Goal: Transaction & Acquisition: Obtain resource

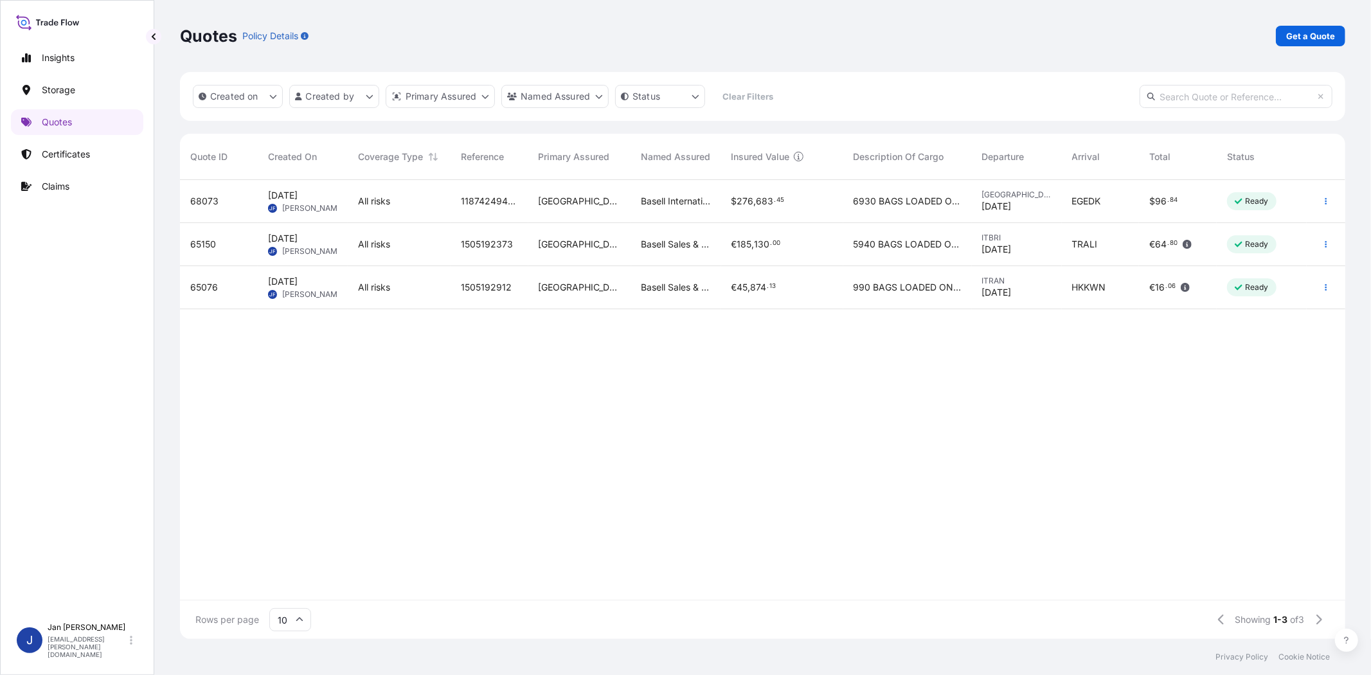
scroll to position [455, 1154]
click at [1312, 30] on p "Get a Quote" at bounding box center [1310, 36] width 49 height 13
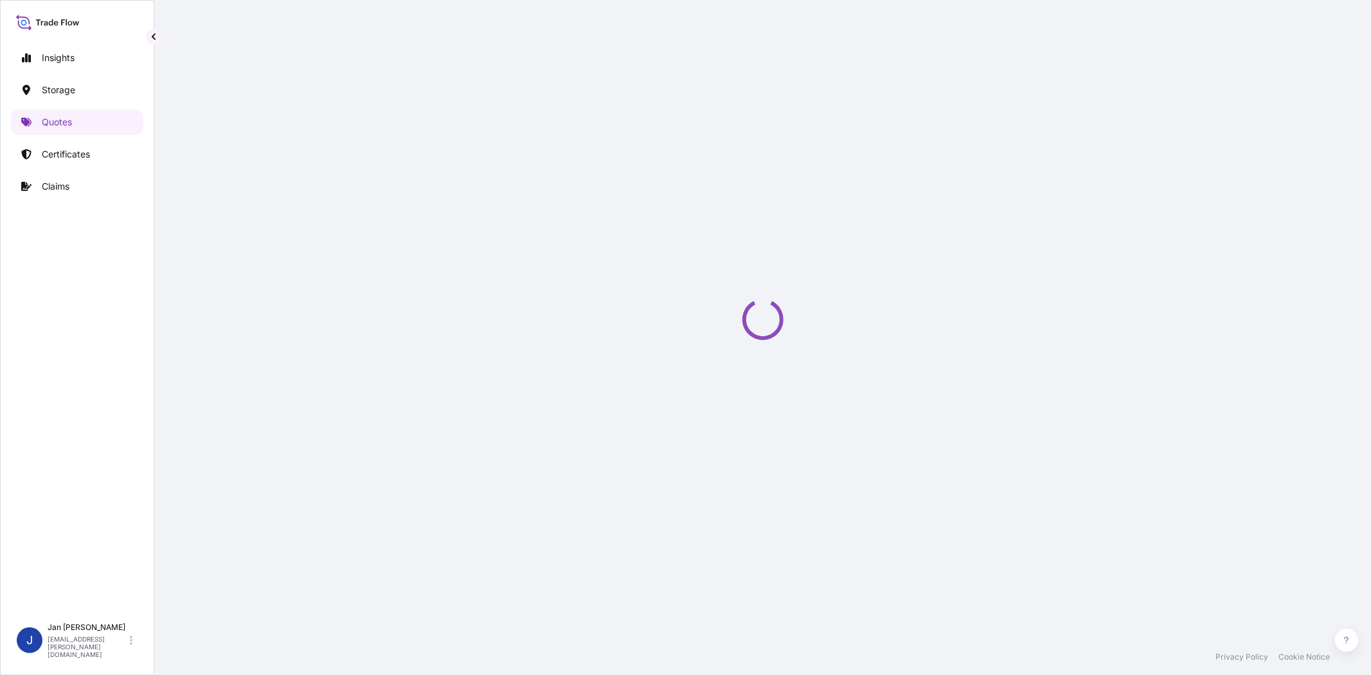
select select "Water"
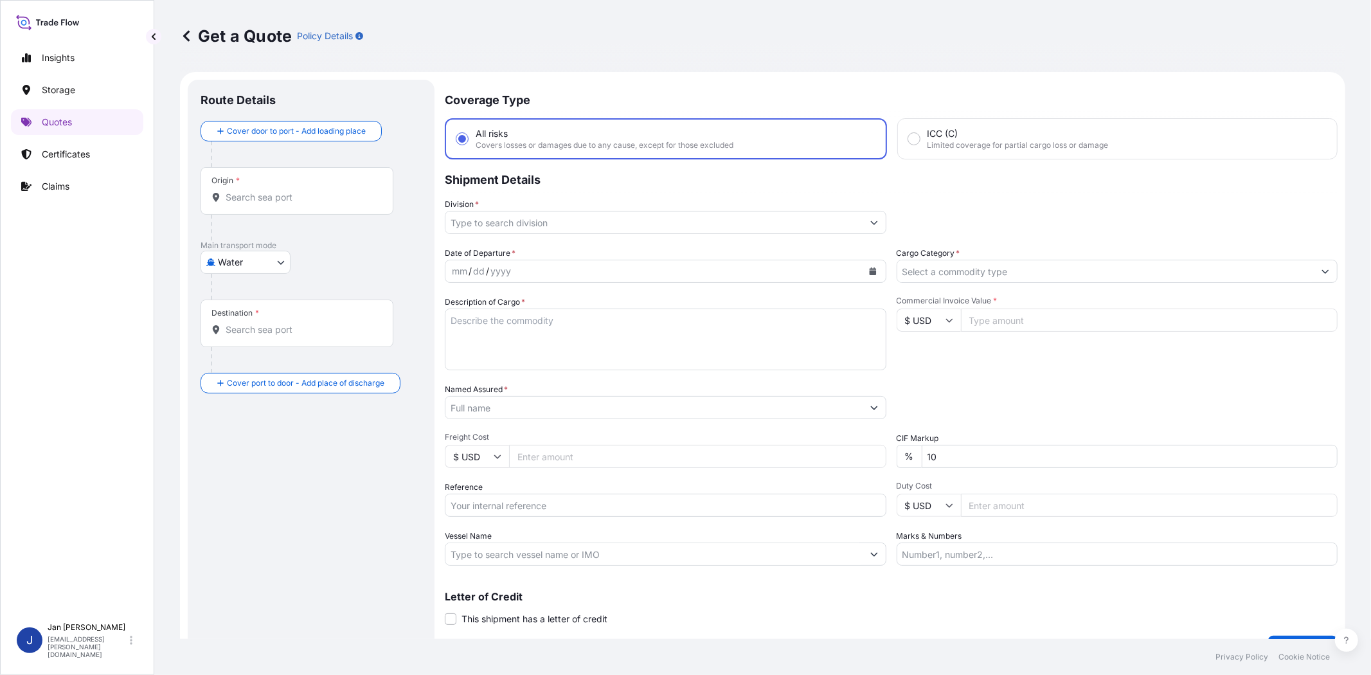
scroll to position [21, 0]
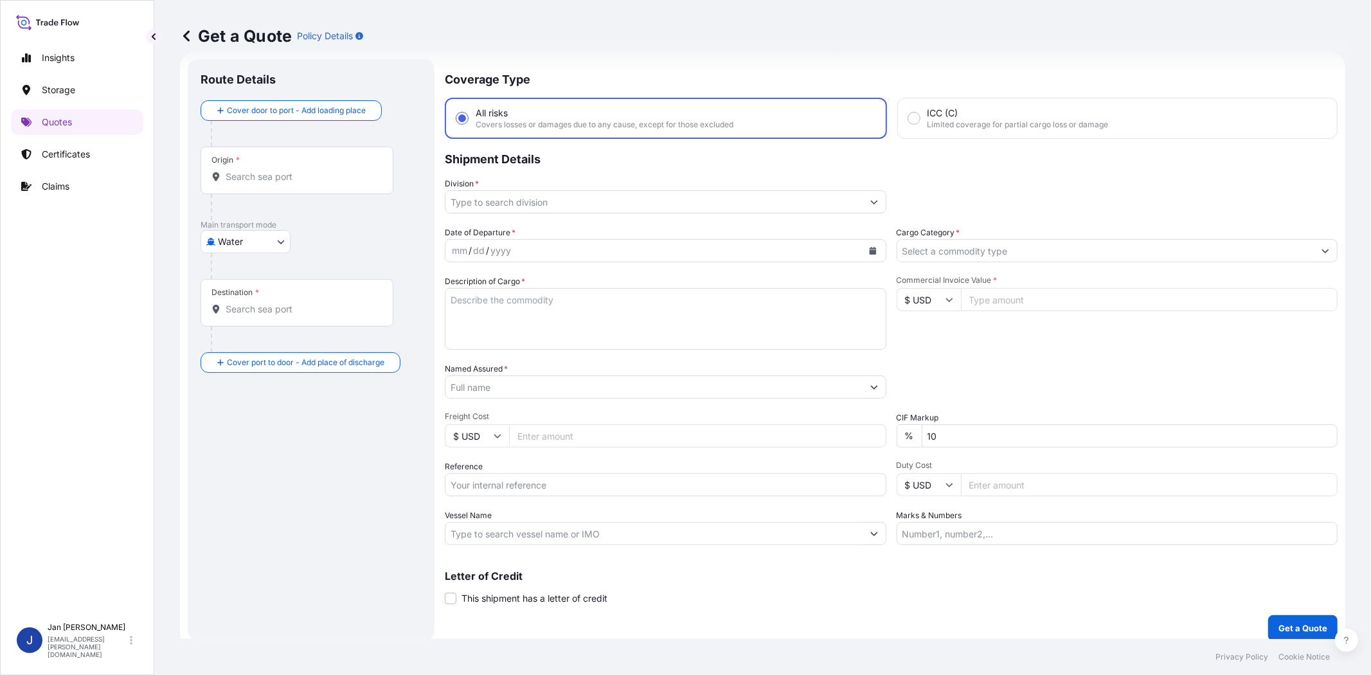
click at [533, 200] on input "Division *" at bounding box center [653, 201] width 417 height 23
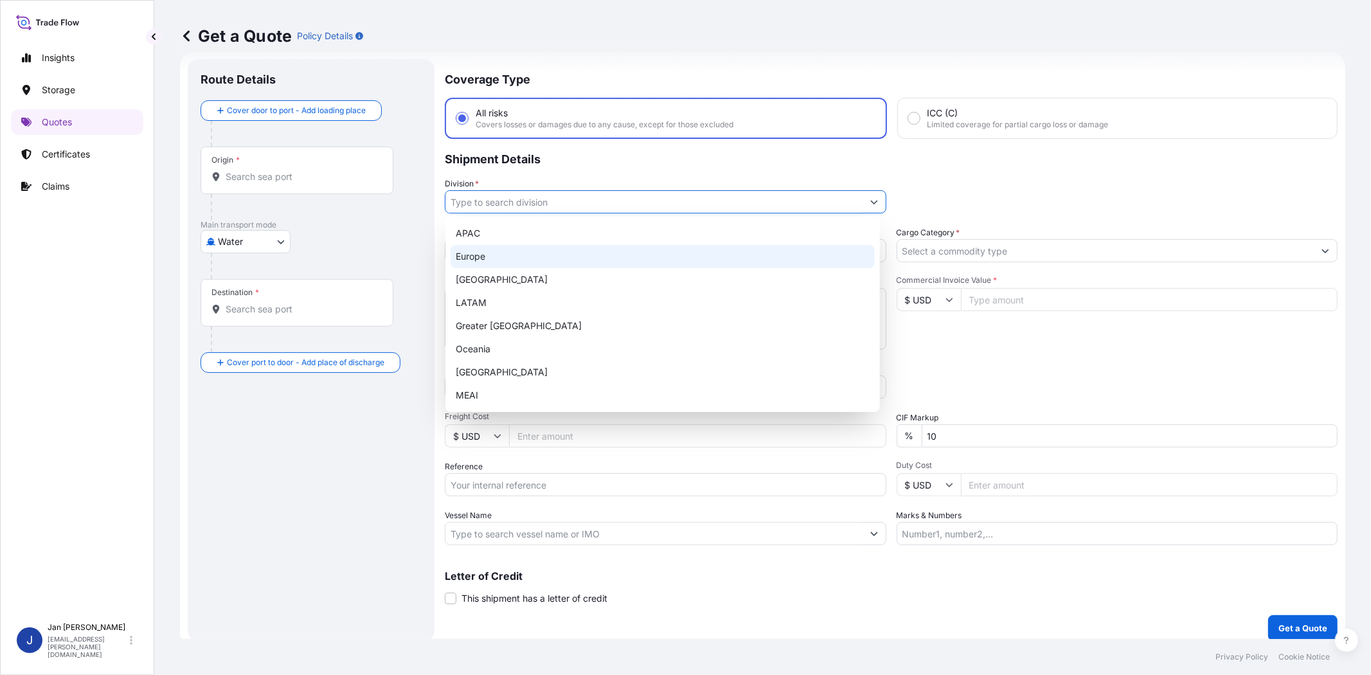
click at [529, 260] on div "Europe" at bounding box center [662, 256] width 424 height 23
type input "Europe"
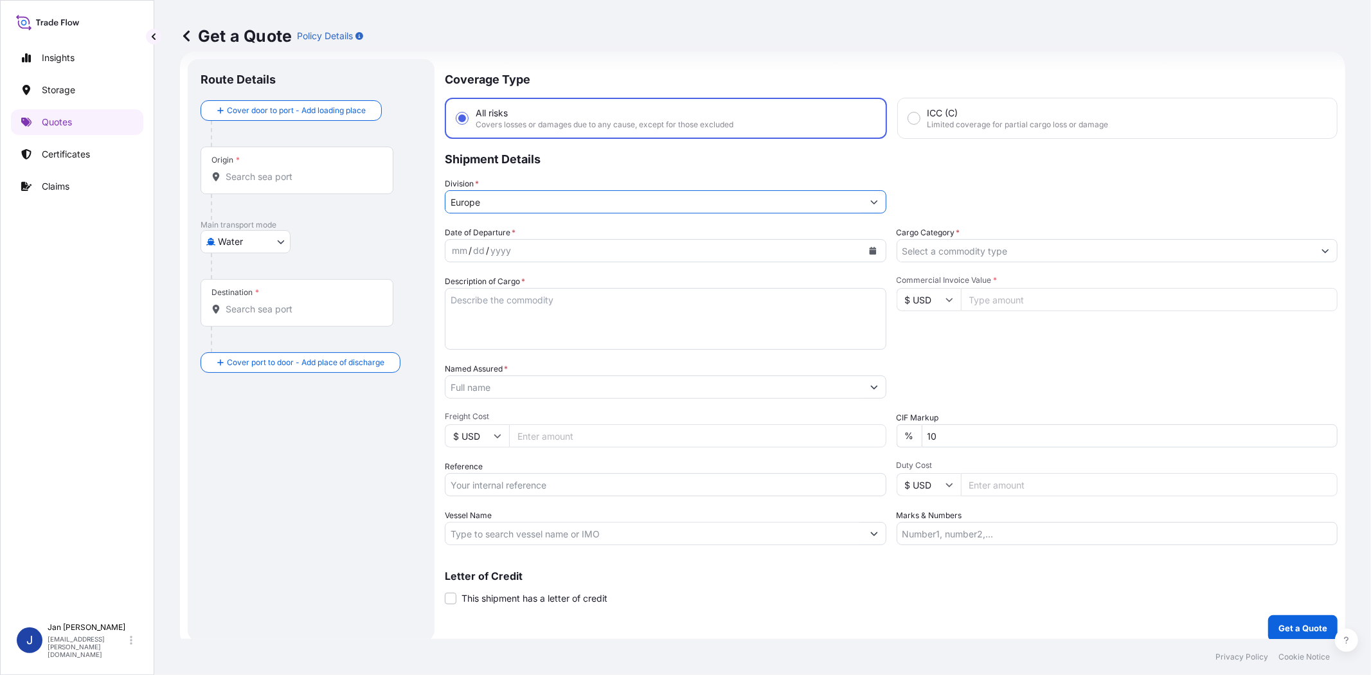
click at [869, 249] on icon "Calendar" at bounding box center [872, 251] width 7 height 8
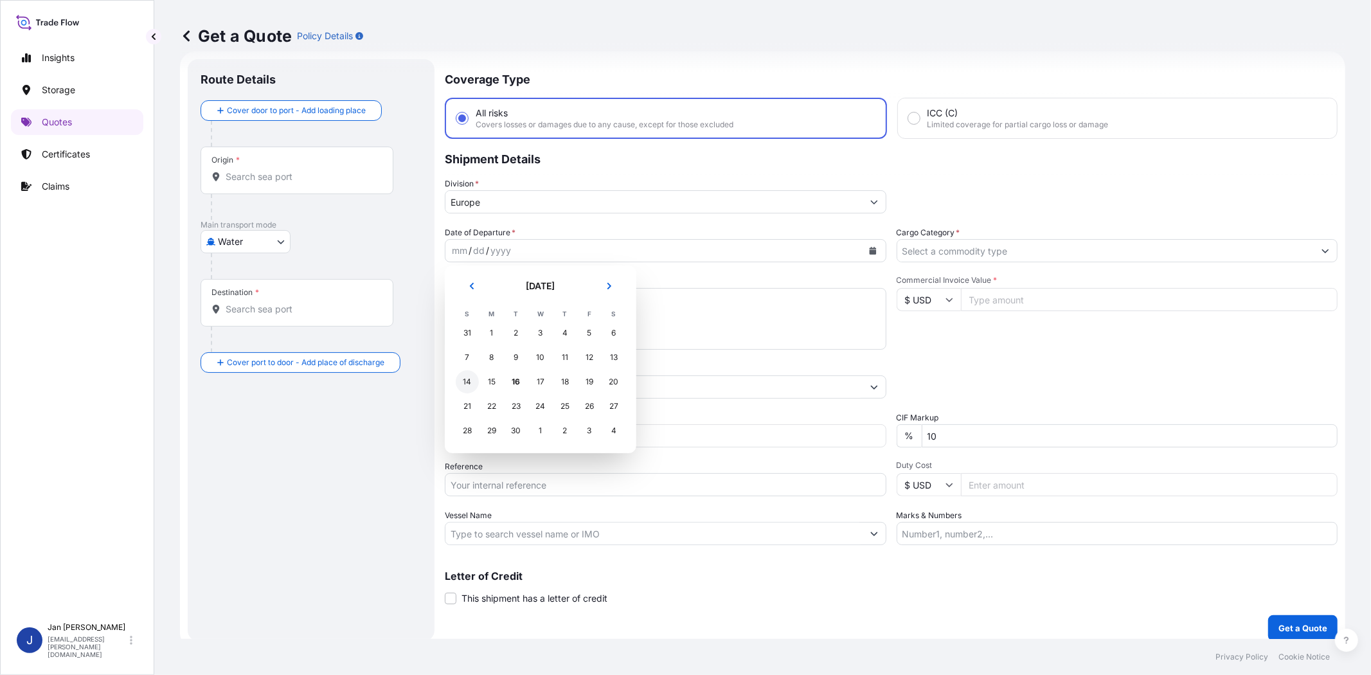
click at [468, 381] on div "14" at bounding box center [467, 381] width 23 height 23
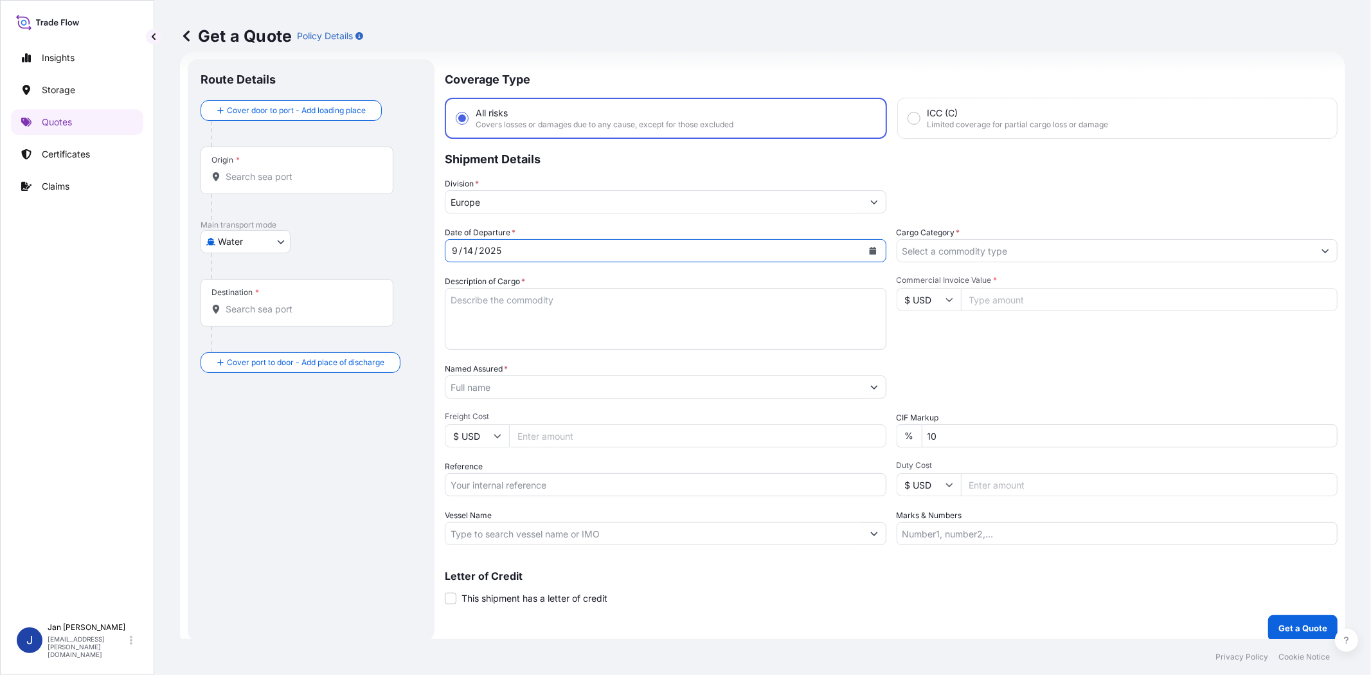
click at [958, 246] on input "Cargo Category *" at bounding box center [1105, 250] width 417 height 23
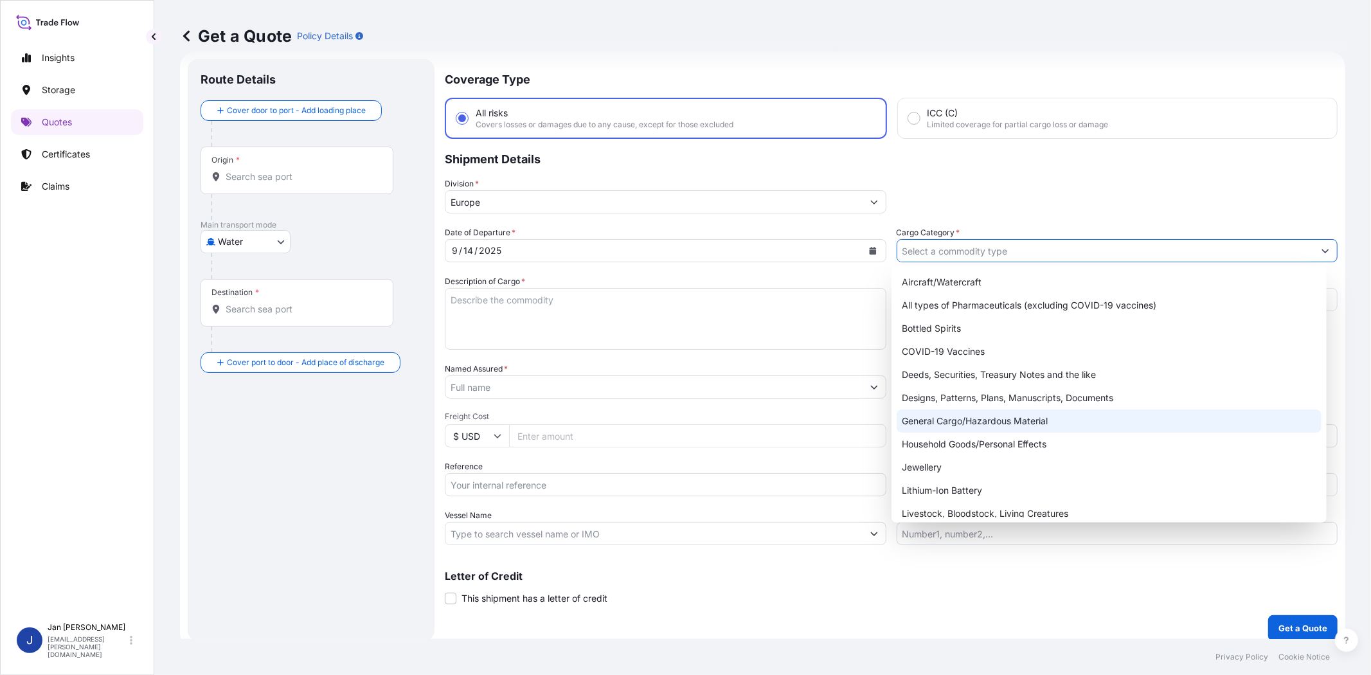
click at [959, 419] on div "General Cargo/Hazardous Material" at bounding box center [1108, 420] width 424 height 23
type input "General Cargo/Hazardous Material"
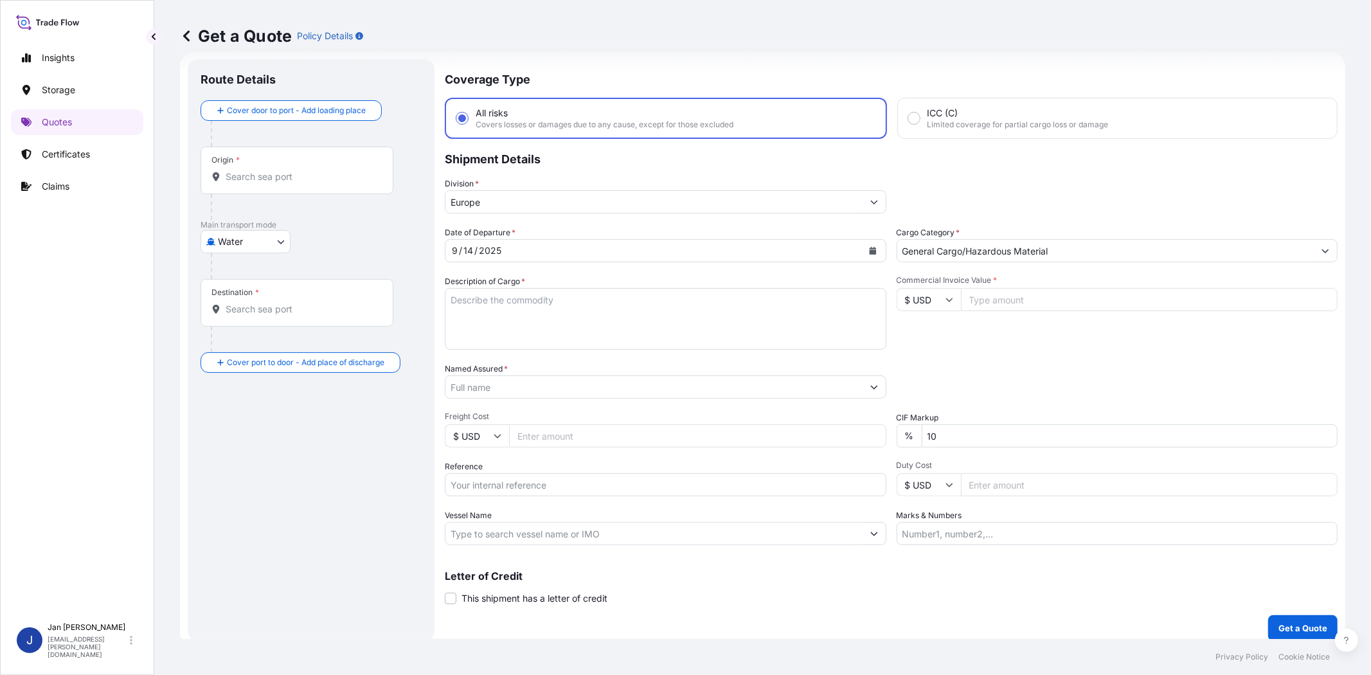
click at [939, 322] on div "Commercial Invoice Value * $ USD" at bounding box center [1116, 312] width 441 height 75
drag, startPoint x: 920, startPoint y: 298, endPoint x: 923, endPoint y: 309, distance: 11.6
click at [920, 298] on input "$ USD" at bounding box center [928, 299] width 64 height 23
click at [927, 326] on div "€ EUR" at bounding box center [923, 333] width 54 height 24
type input "€ EUR"
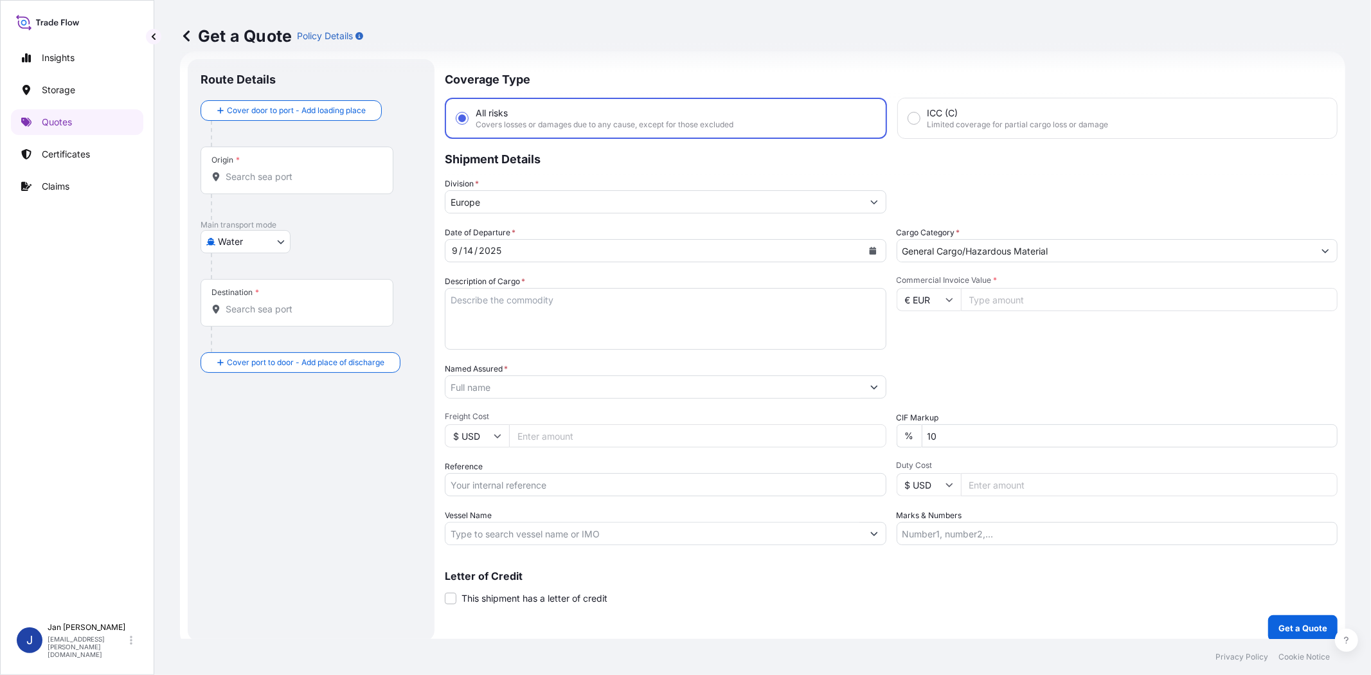
click at [1020, 292] on input "Commercial Invoice Value *" at bounding box center [1149, 299] width 377 height 23
paste input "71327.45"
type input "71327.45"
click at [993, 346] on div "Commercial Invoice Value * € EUR 71327.45" at bounding box center [1116, 312] width 441 height 75
click at [566, 382] on input "Named Assured *" at bounding box center [653, 386] width 417 height 23
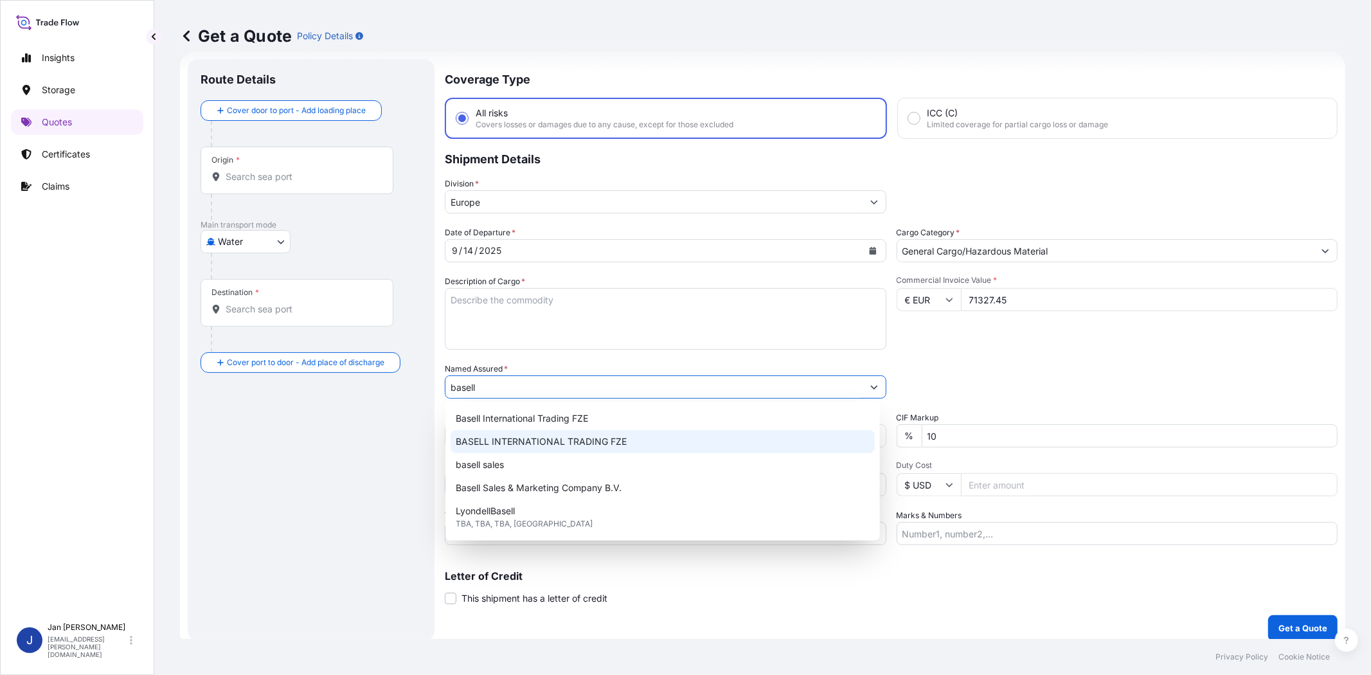
click at [594, 442] on span "BASELL INTERNATIONAL TRADING FZE" at bounding box center [541, 441] width 171 height 13
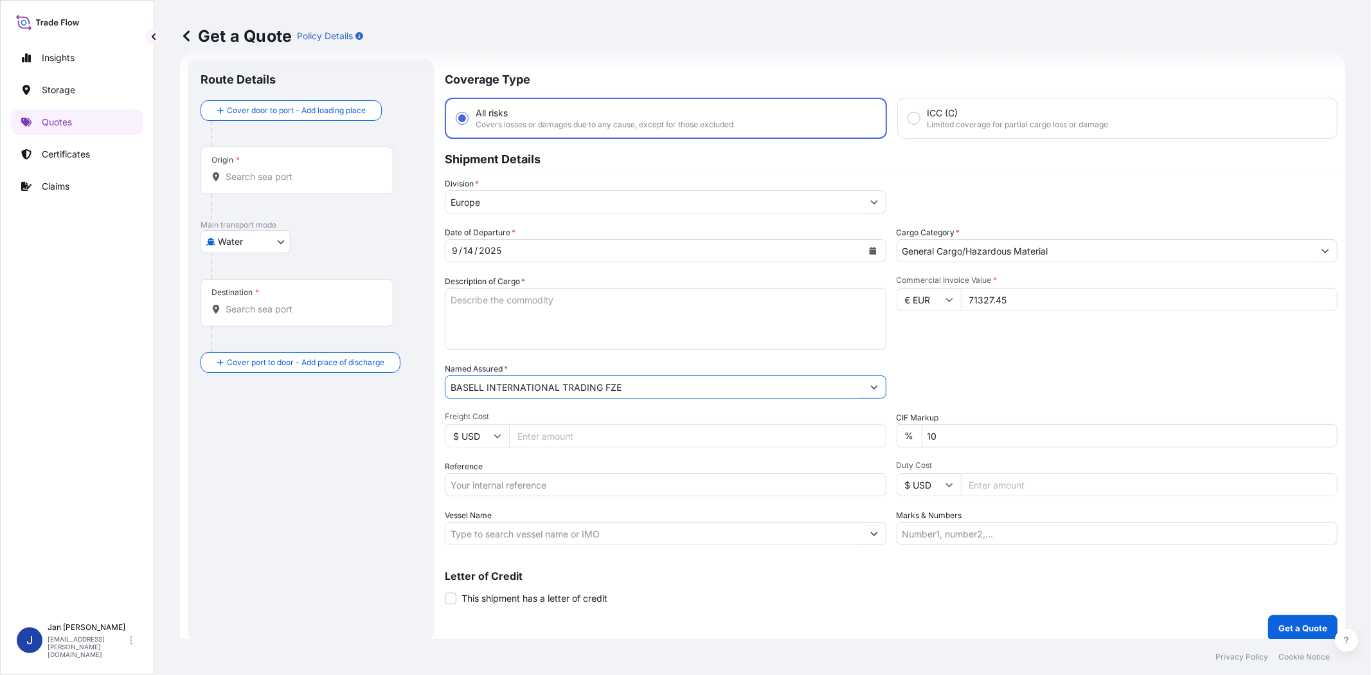
type input "BASELL INTERNATIONAL TRADING FZE"
click at [962, 356] on div "Date of Departure * [DATE] Cargo Category * General Cargo/Hazardous Material De…" at bounding box center [891, 385] width 893 height 319
click at [556, 482] on input "Reference" at bounding box center [665, 484] width 441 height 23
paste input "1187436752 // 5013231473 5013235600 304262332"
type input "1187436752 // 5013231473 5013235600 304262332"
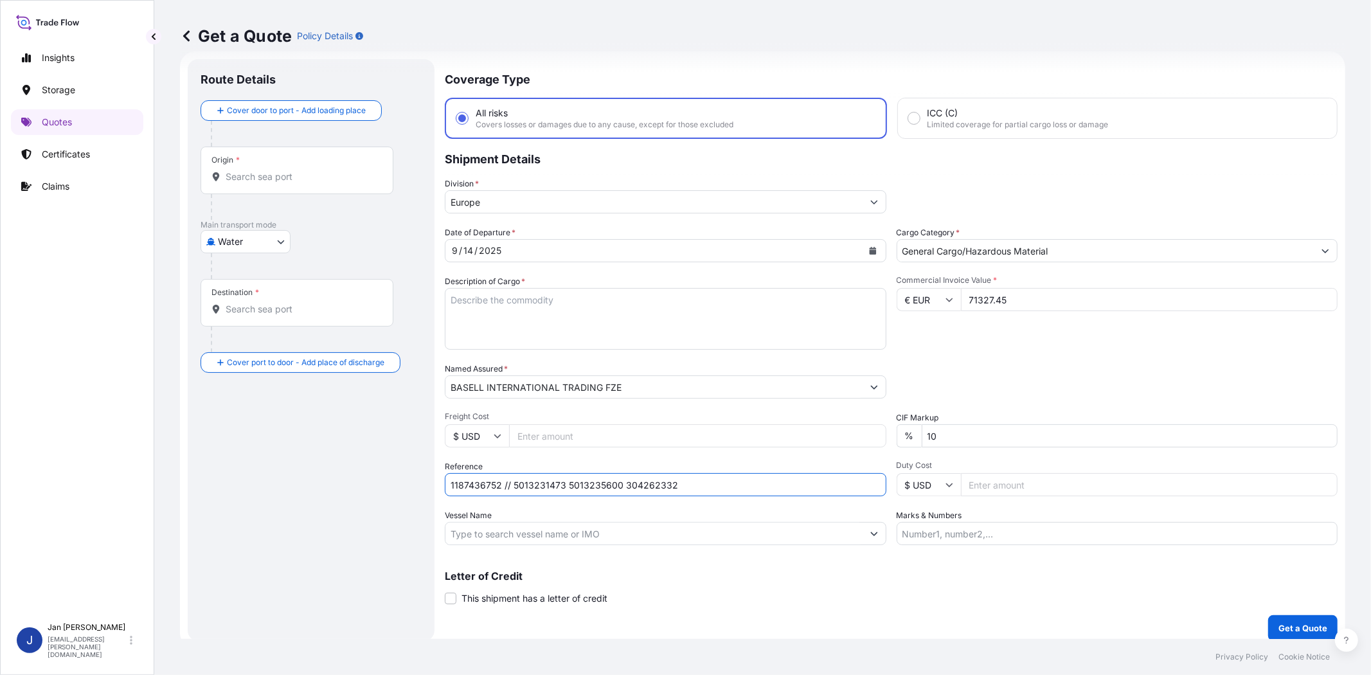
click at [1147, 374] on div "Packing Category Type to search a container mode Please select a primary mode o…" at bounding box center [1116, 380] width 441 height 36
click at [643, 530] on input "Vessel Name" at bounding box center [653, 533] width 417 height 23
paste input "[PERSON_NAME]"
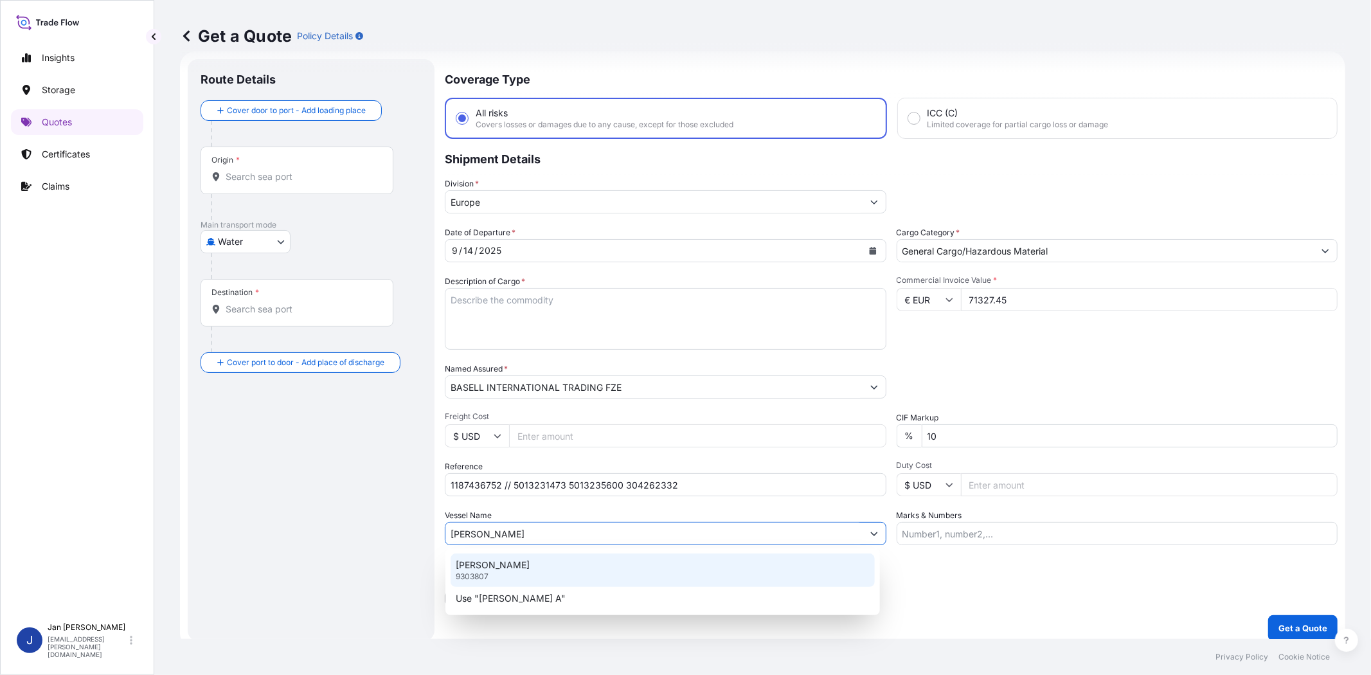
click at [611, 578] on div "[PERSON_NAME] A 9303807" at bounding box center [662, 569] width 424 height 33
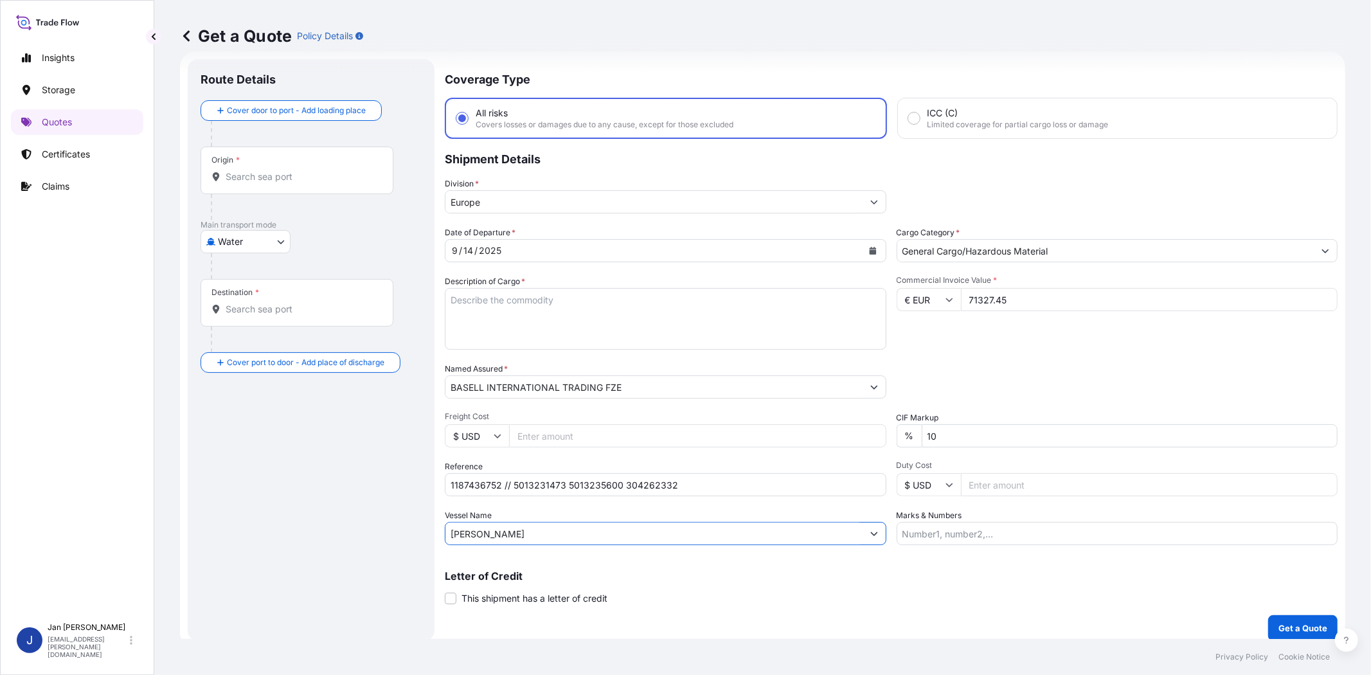
drag, startPoint x: 609, startPoint y: 529, endPoint x: 431, endPoint y: 532, distance: 178.0
click at [431, 532] on form "Route Details Cover door to port - Add loading place Place of loading Road / In…" at bounding box center [762, 349] width 1165 height 597
paste input "LODUR"
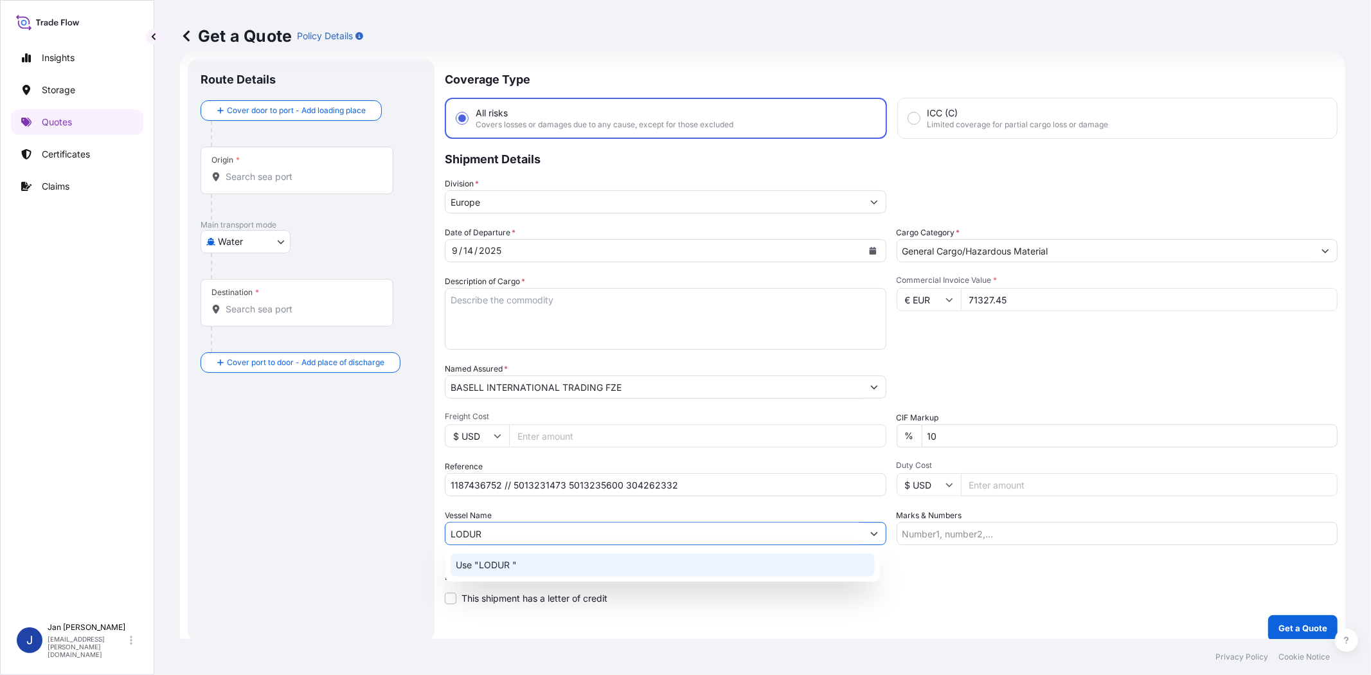
click at [515, 564] on p "Use "LODUR "" at bounding box center [486, 564] width 61 height 13
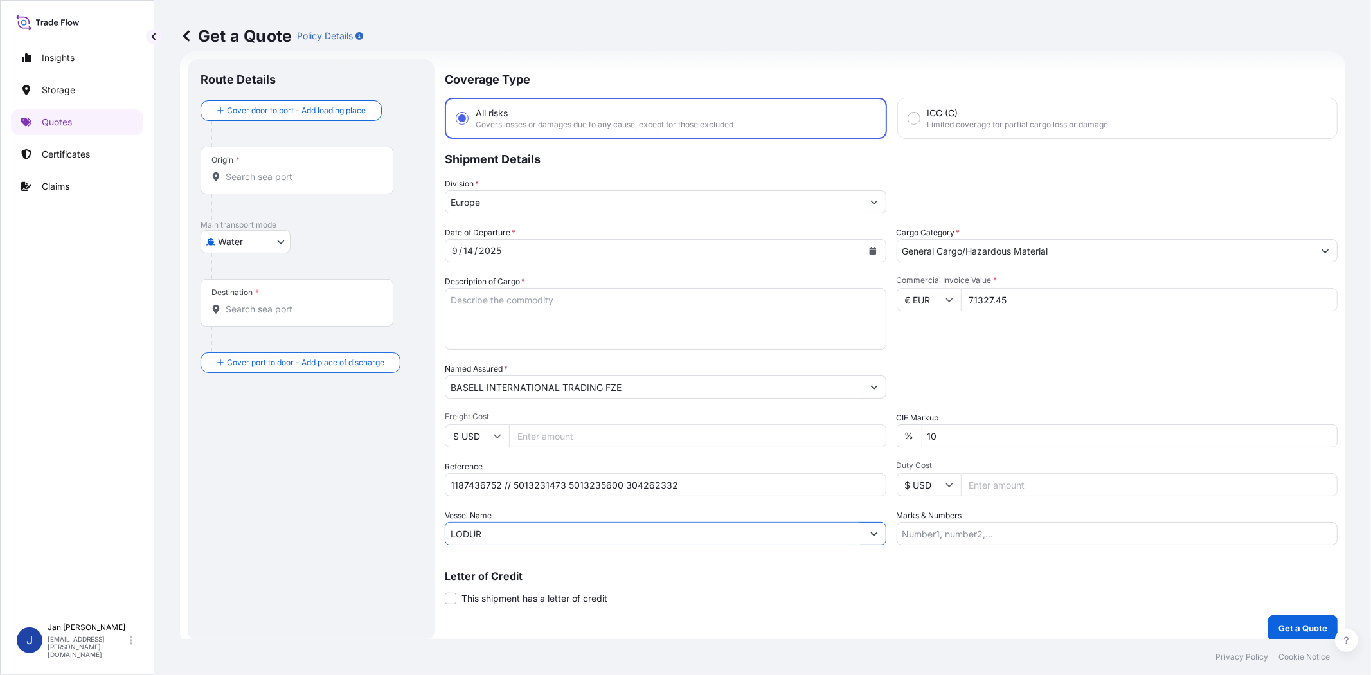
type input "LODUR"
click at [1049, 366] on div "Packing Category Type to search a container mode Please select a primary mode o…" at bounding box center [1116, 380] width 441 height 36
click at [301, 175] on input "Origin *" at bounding box center [302, 176] width 152 height 13
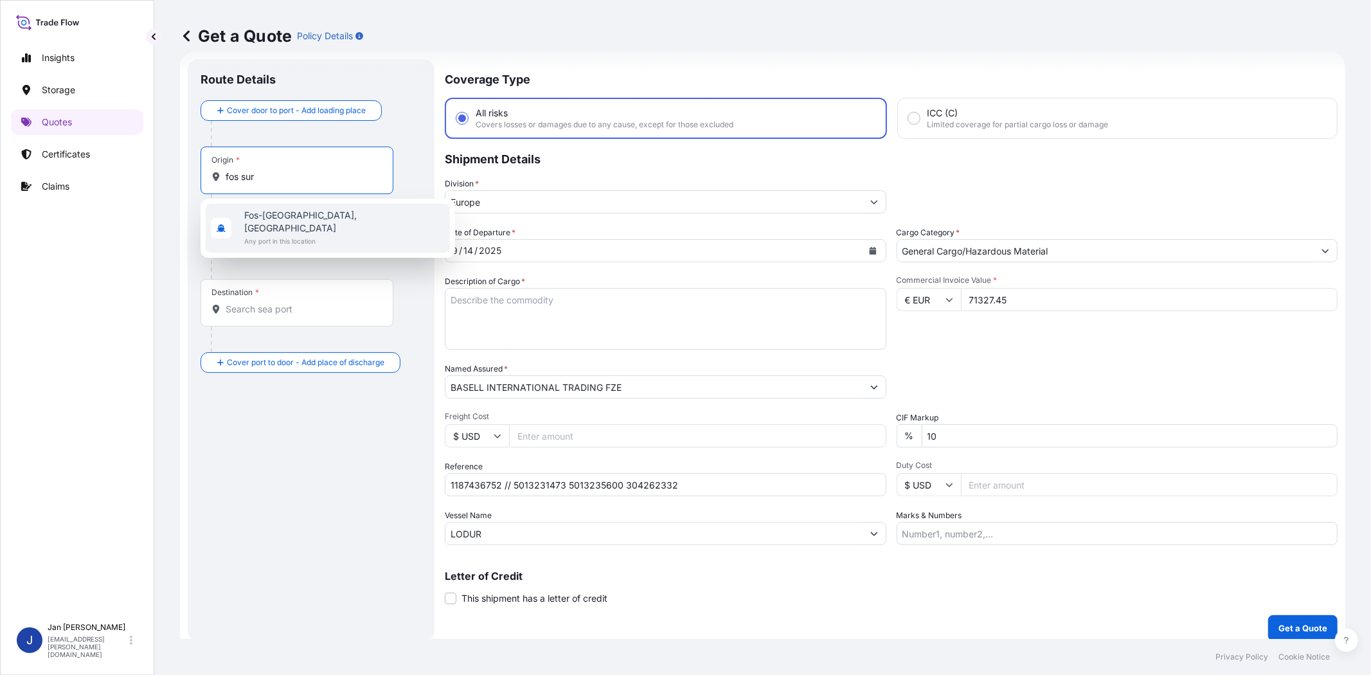
click at [300, 215] on span "Fos-[GEOGRAPHIC_DATA], [GEOGRAPHIC_DATA]" at bounding box center [344, 222] width 200 height 26
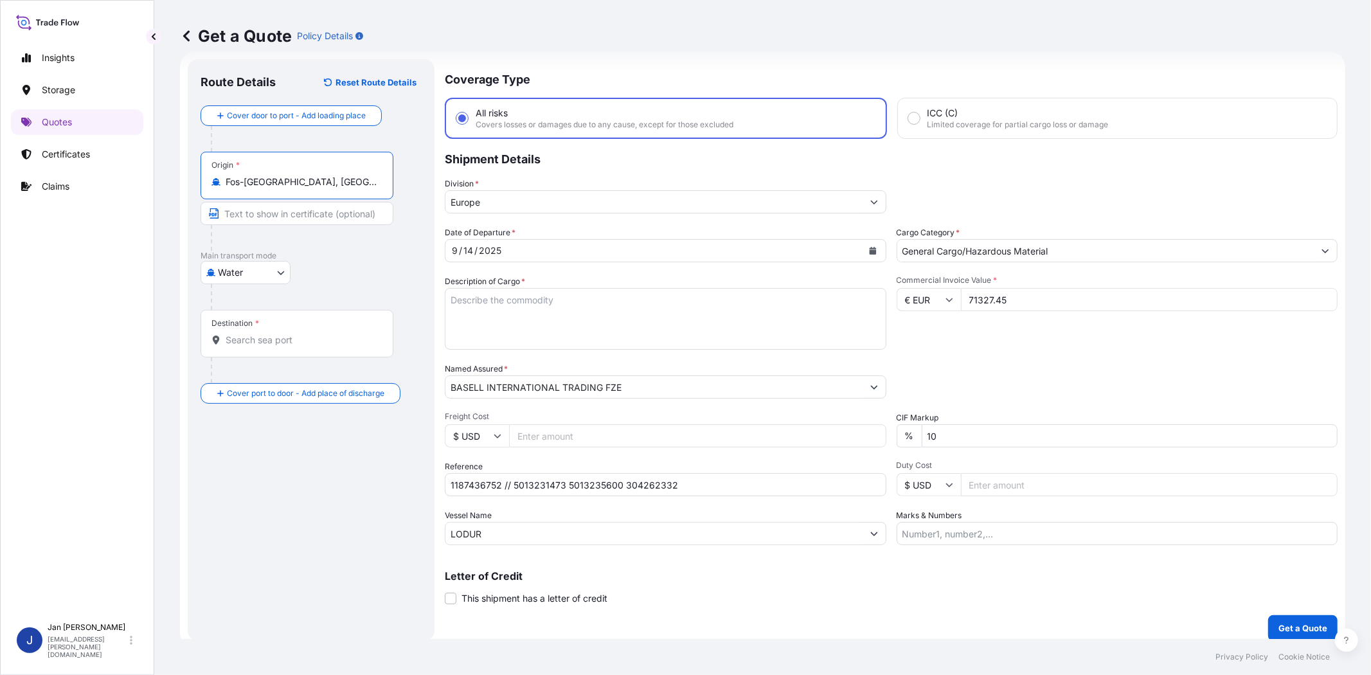
type input "Fos-[GEOGRAPHIC_DATA], [GEOGRAPHIC_DATA]"
click at [313, 341] on input "Destination *" at bounding box center [302, 339] width 152 height 13
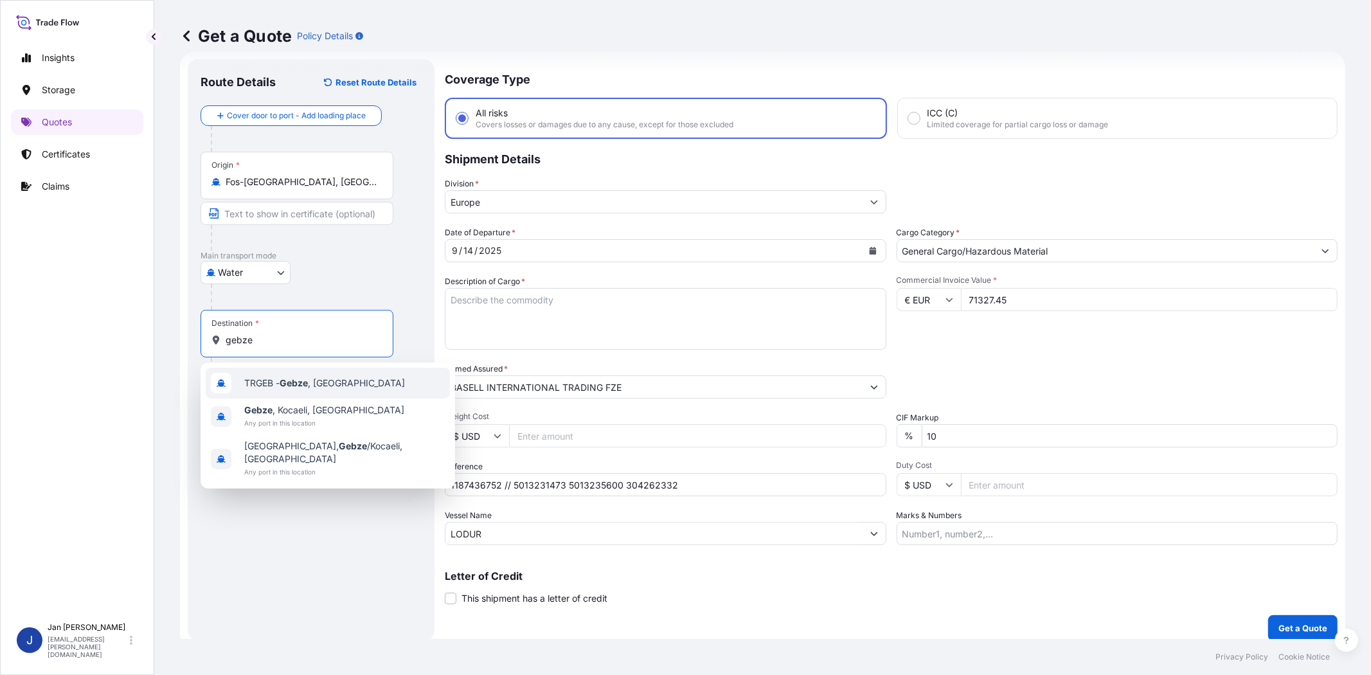
click at [313, 373] on div "TRGEB - Gebze , [GEOGRAPHIC_DATA]" at bounding box center [328, 383] width 244 height 31
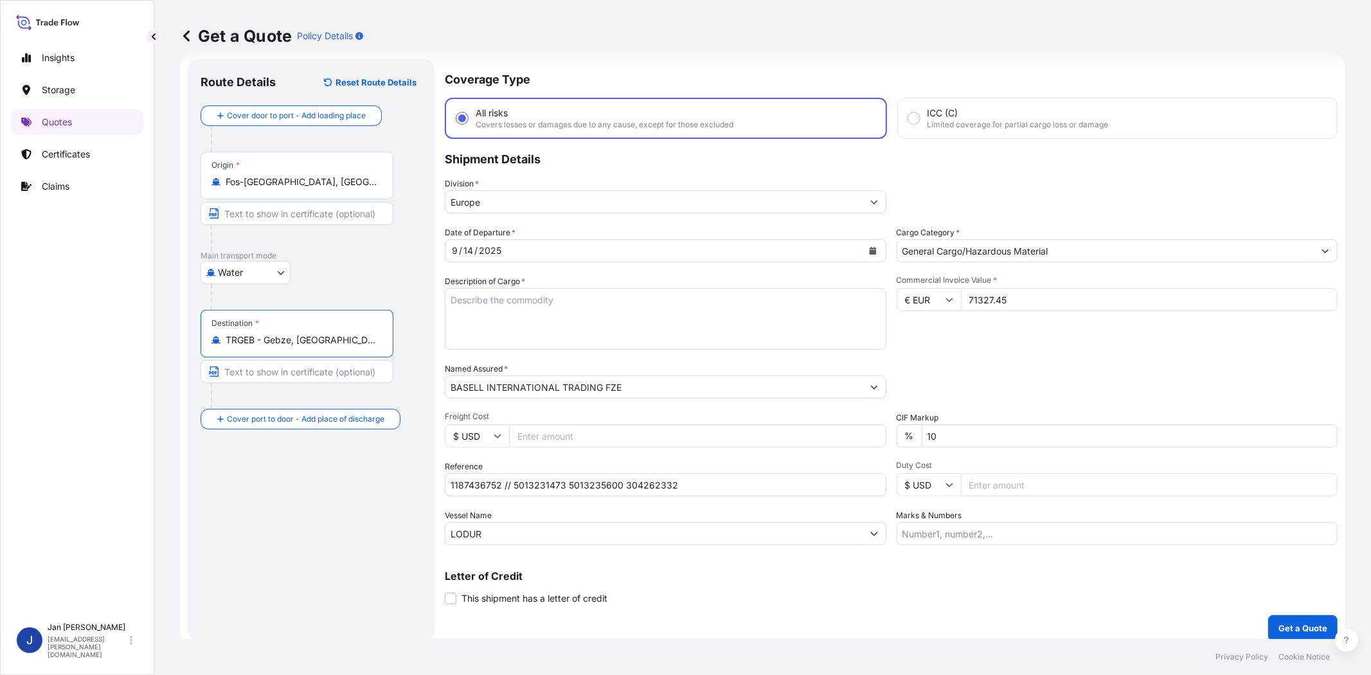
type input "TRGEB - Gebze, [GEOGRAPHIC_DATA]"
click at [743, 291] on textarea "Description of Cargo *" at bounding box center [665, 319] width 441 height 62
paste textarea "BAGS LOADED ONTO 54 PALLETS LOADED INTO 3 40' HIGH CUBE CONTAINER LUPOLEN 2420D"
click at [449, 299] on textarea "BAGS LOADED ONTO 54 PALLETS LOADED INTO 3 40' HIGH CUBE CONTAINER LUPOLEN 2420D" at bounding box center [665, 319] width 441 height 62
type textarea "2970 BAGS LOADED ONTO 54 PALLETS LOADED INTO 3 40' HIGH CUBE CONTAINER LUPOLEN …"
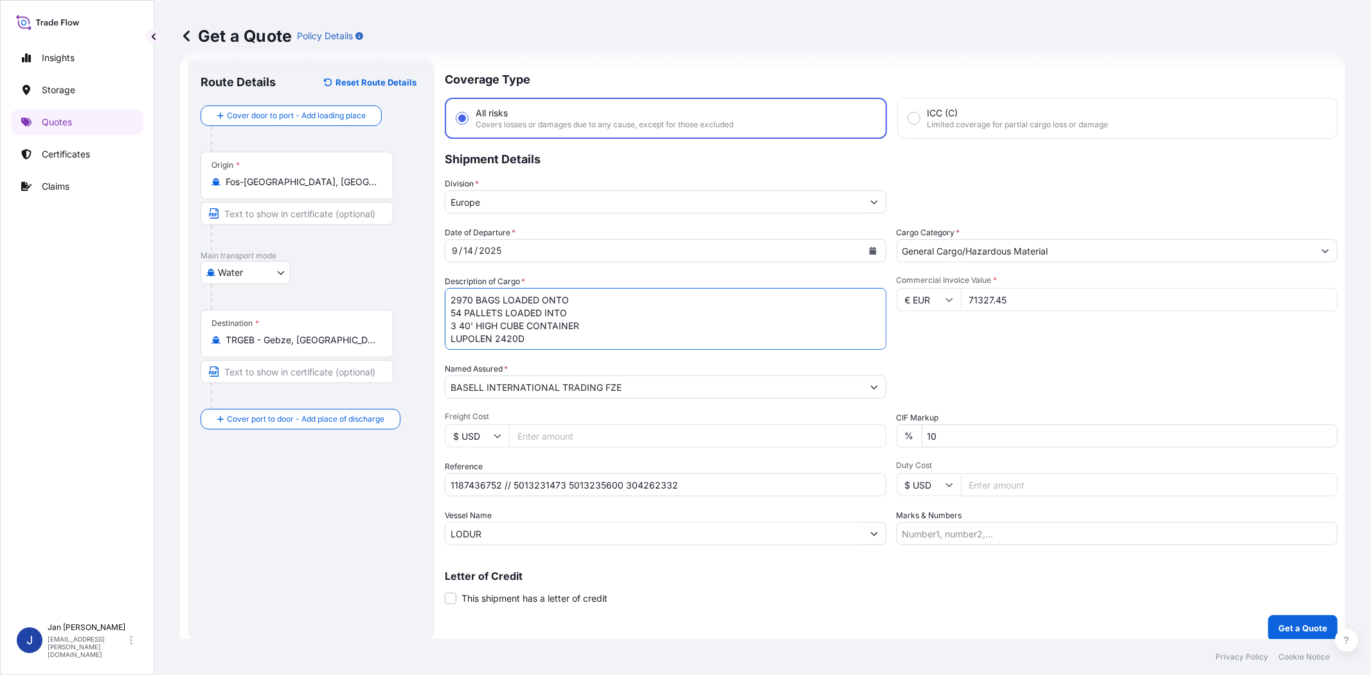
click at [1013, 384] on div "Packing Category Type to search a container mode Please select a primary mode o…" at bounding box center [1116, 380] width 441 height 36
click at [1189, 534] on input "Marks & Numbers" at bounding box center [1116, 533] width 441 height 23
paste input "PLASMAR / [GEOGRAPHIC_DATA]"
type input "PLASMAR / [GEOGRAPHIC_DATA]"
click at [1075, 590] on div "Letter of Credit This shipment has a letter of credit Letter of credit * Letter…" at bounding box center [891, 588] width 893 height 34
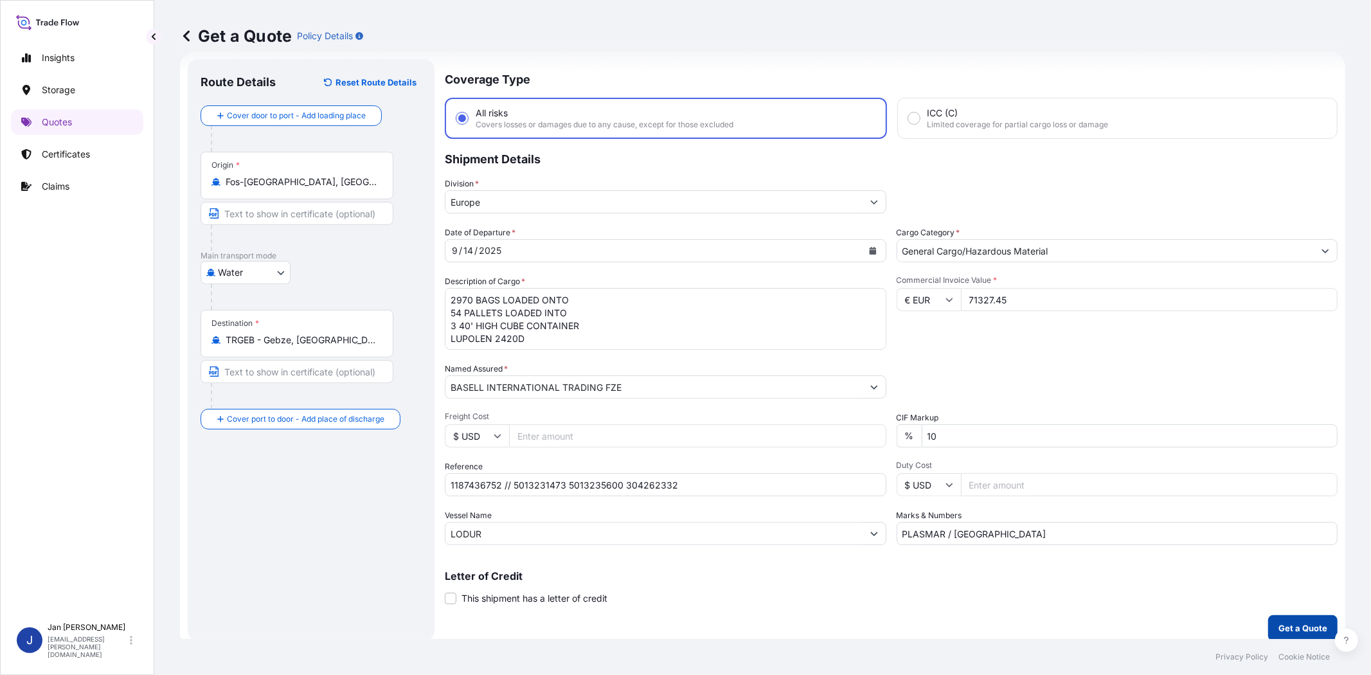
click at [1280, 622] on p "Get a Quote" at bounding box center [1302, 627] width 49 height 13
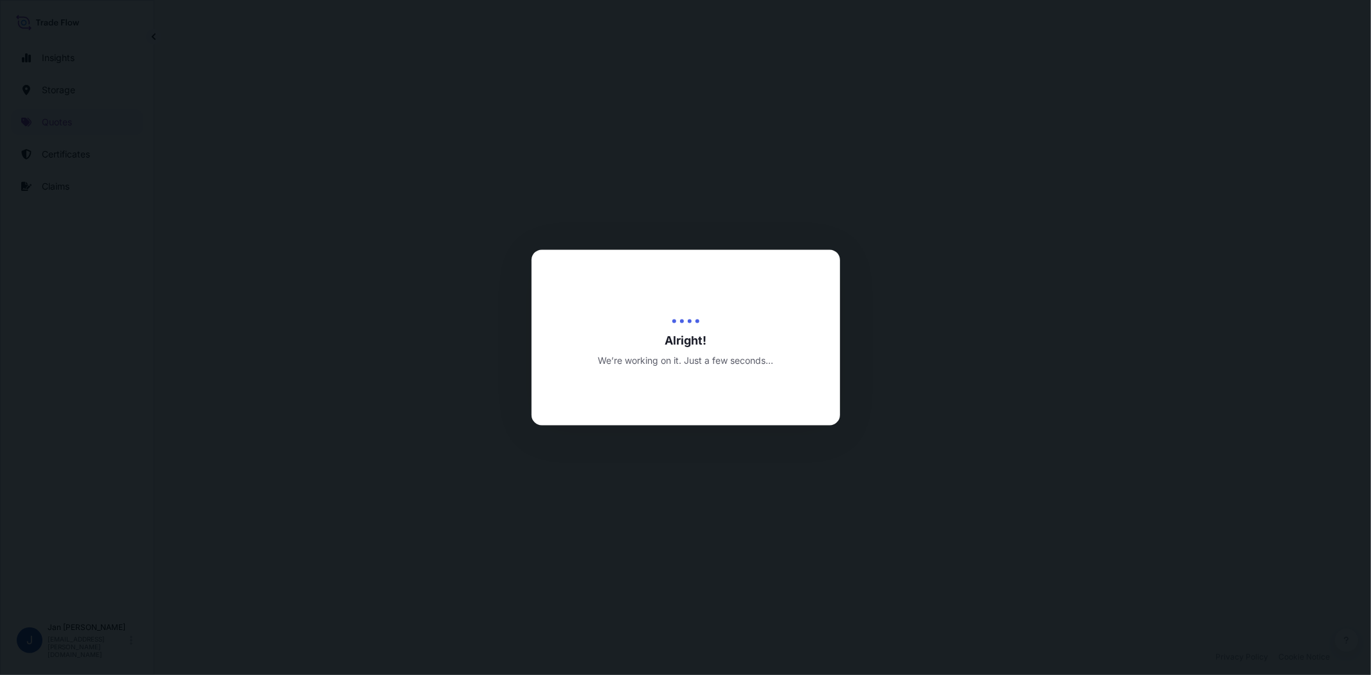
select select "Water"
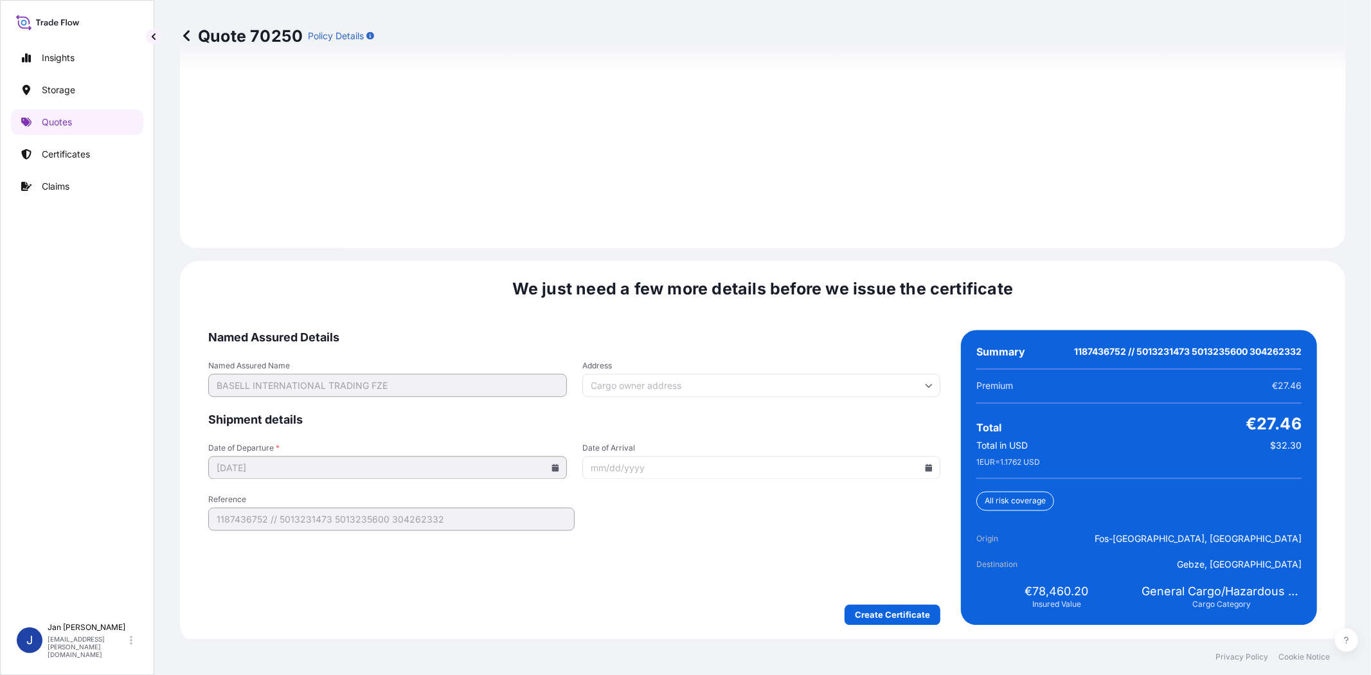
scroll to position [1774, 0]
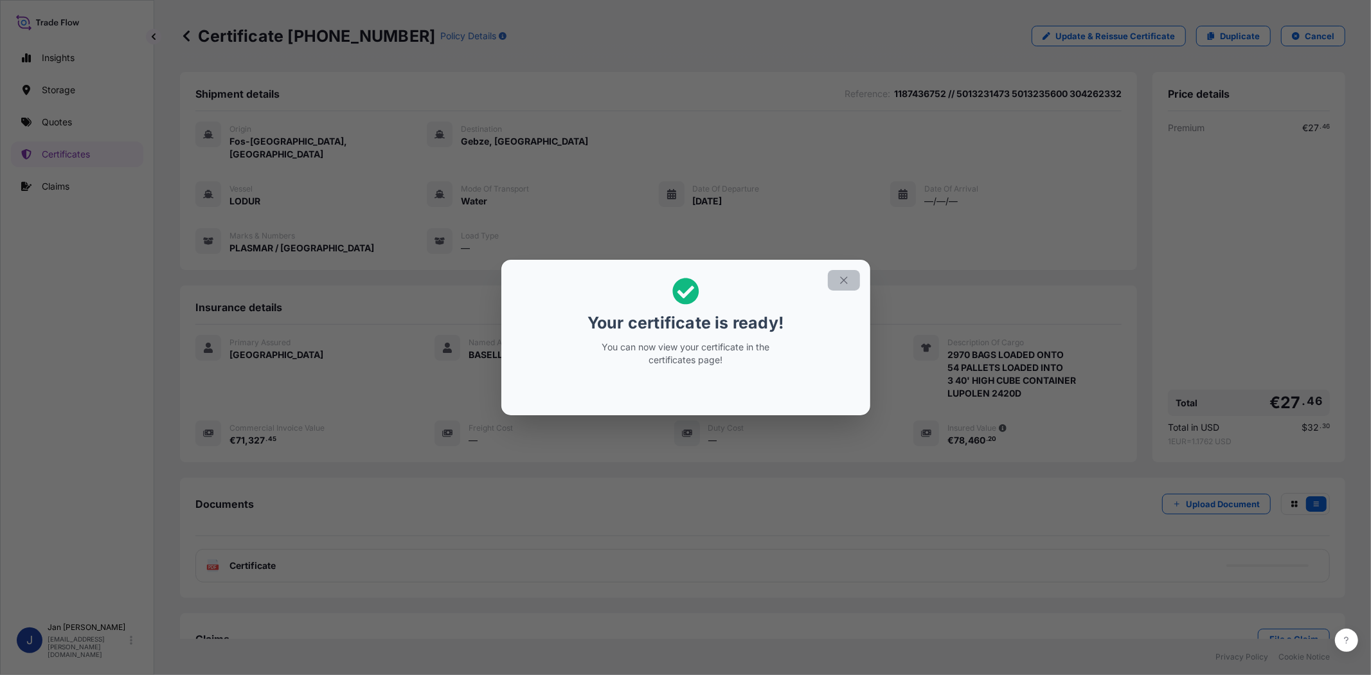
click at [838, 281] on icon "button" at bounding box center [844, 280] width 12 height 12
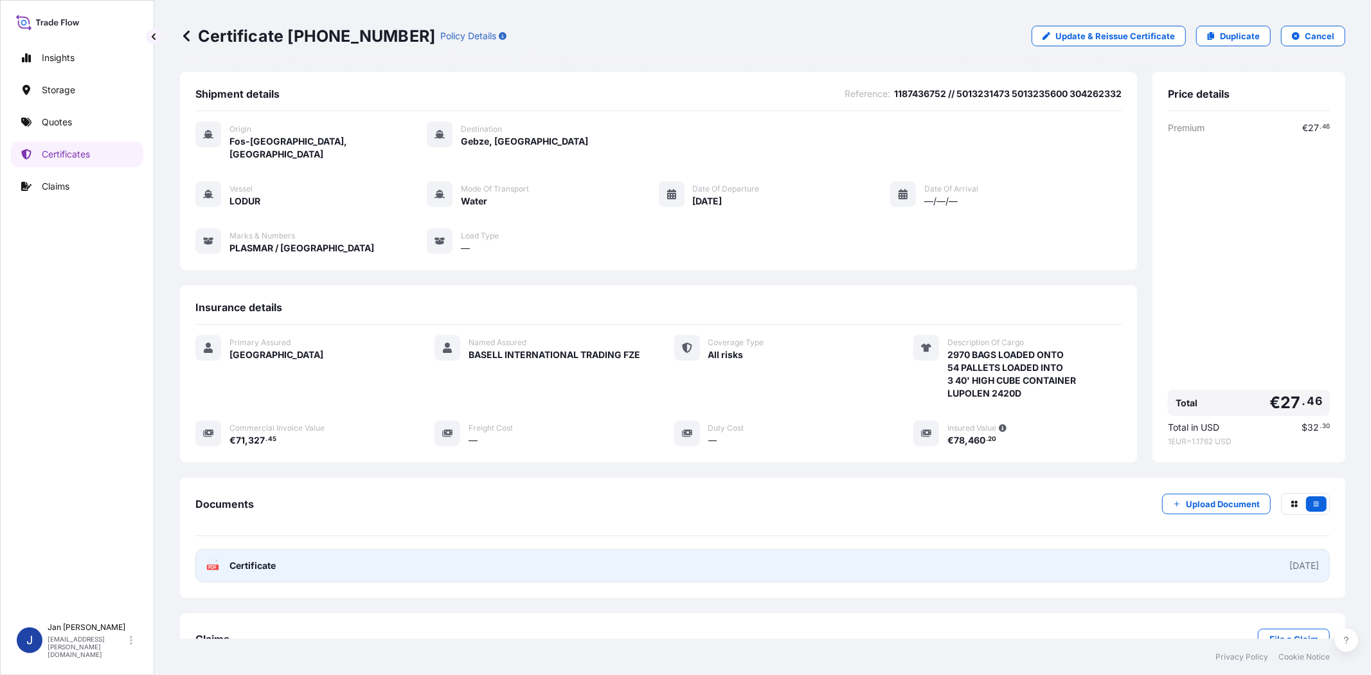
click at [227, 559] on div "PDF Certificate" at bounding box center [240, 565] width 69 height 13
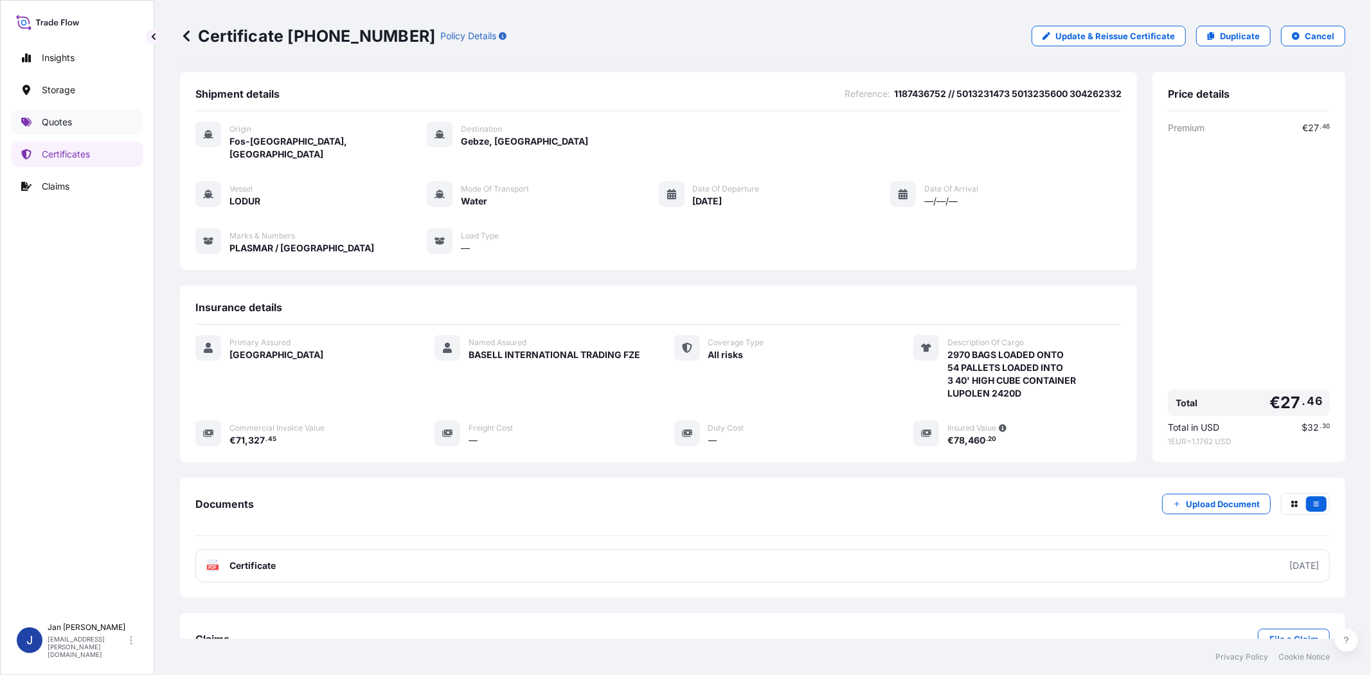
click at [53, 126] on p "Quotes" at bounding box center [57, 122] width 30 height 13
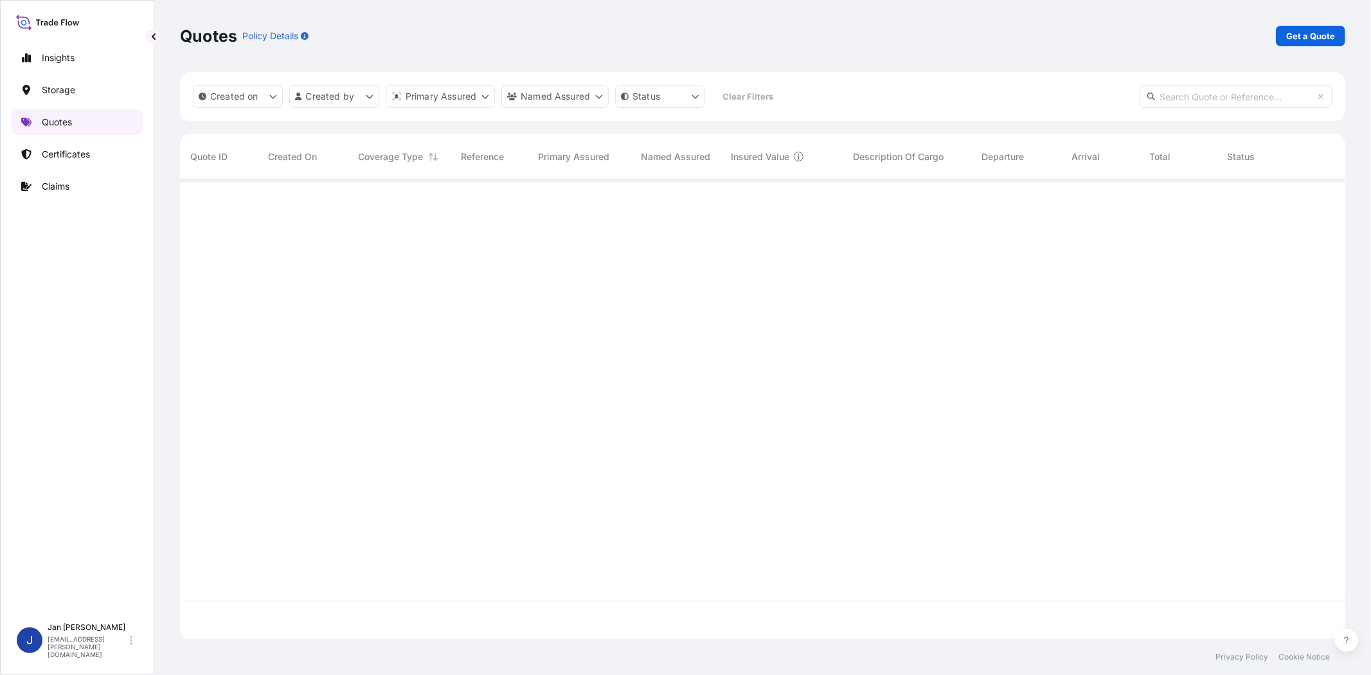
scroll to position [455, 1154]
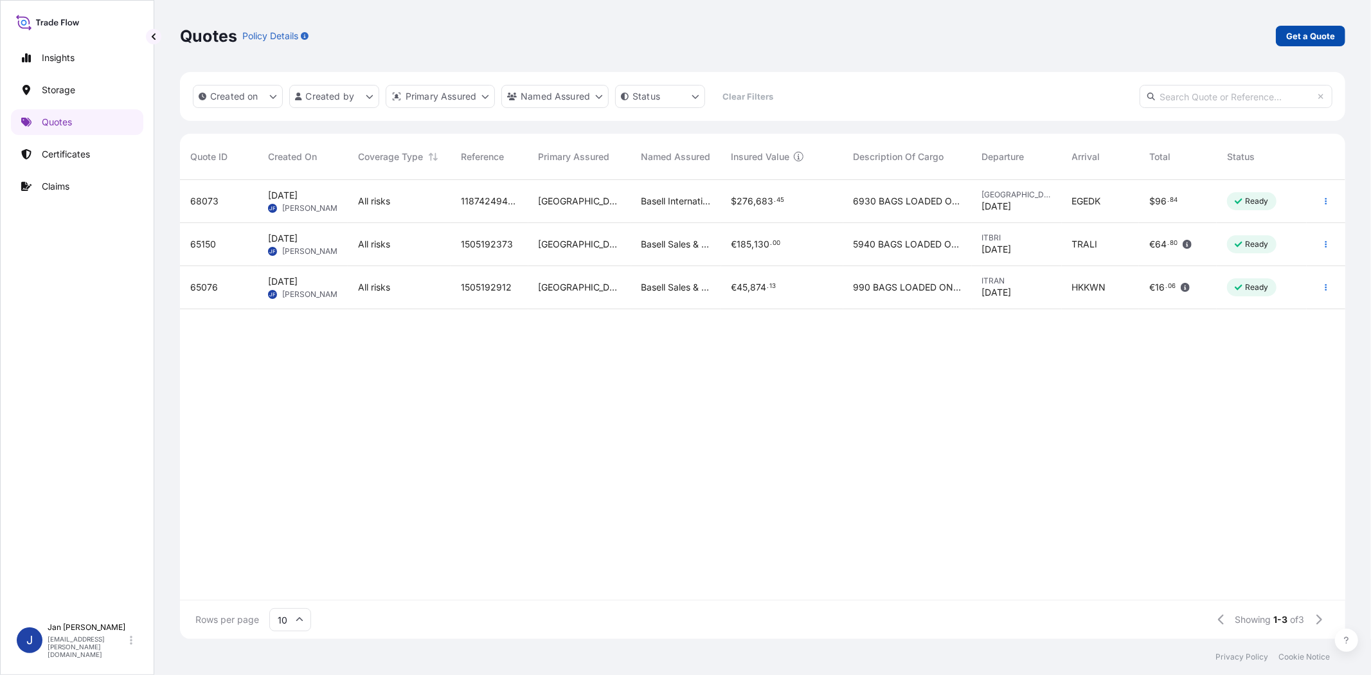
click at [1305, 30] on p "Get a Quote" at bounding box center [1310, 36] width 49 height 13
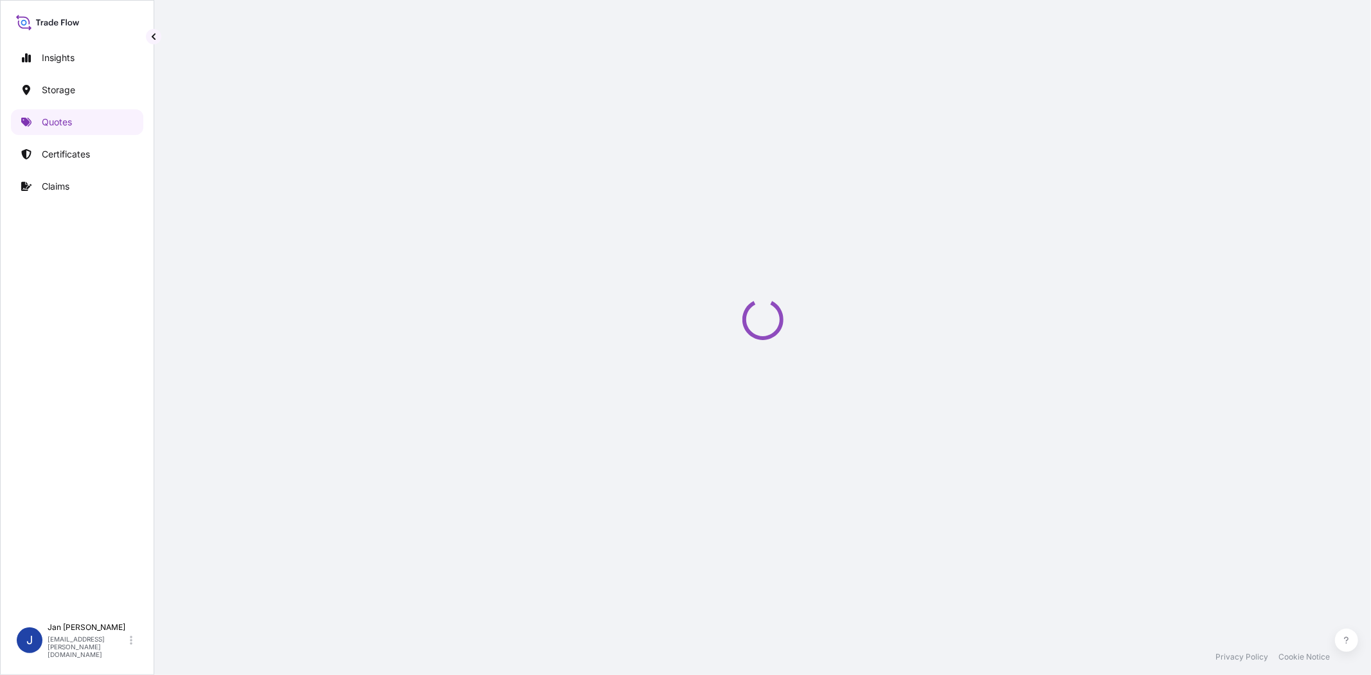
select select "Water"
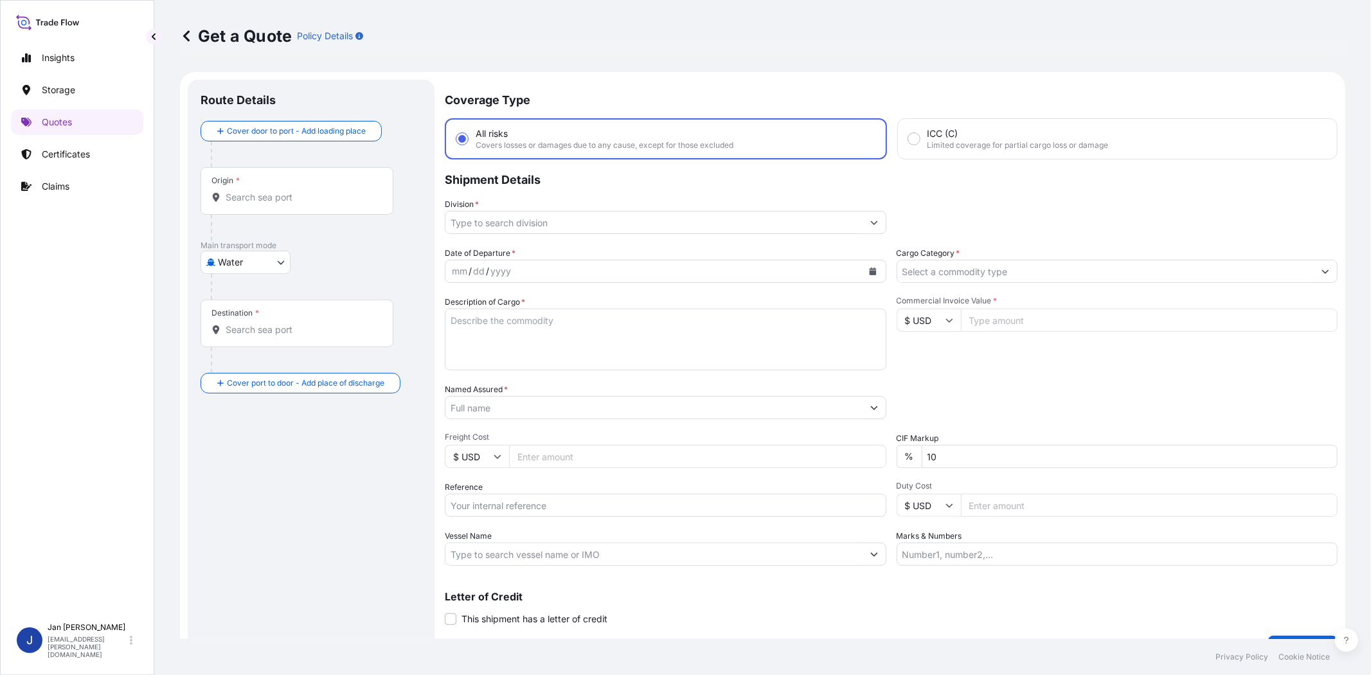
scroll to position [21, 0]
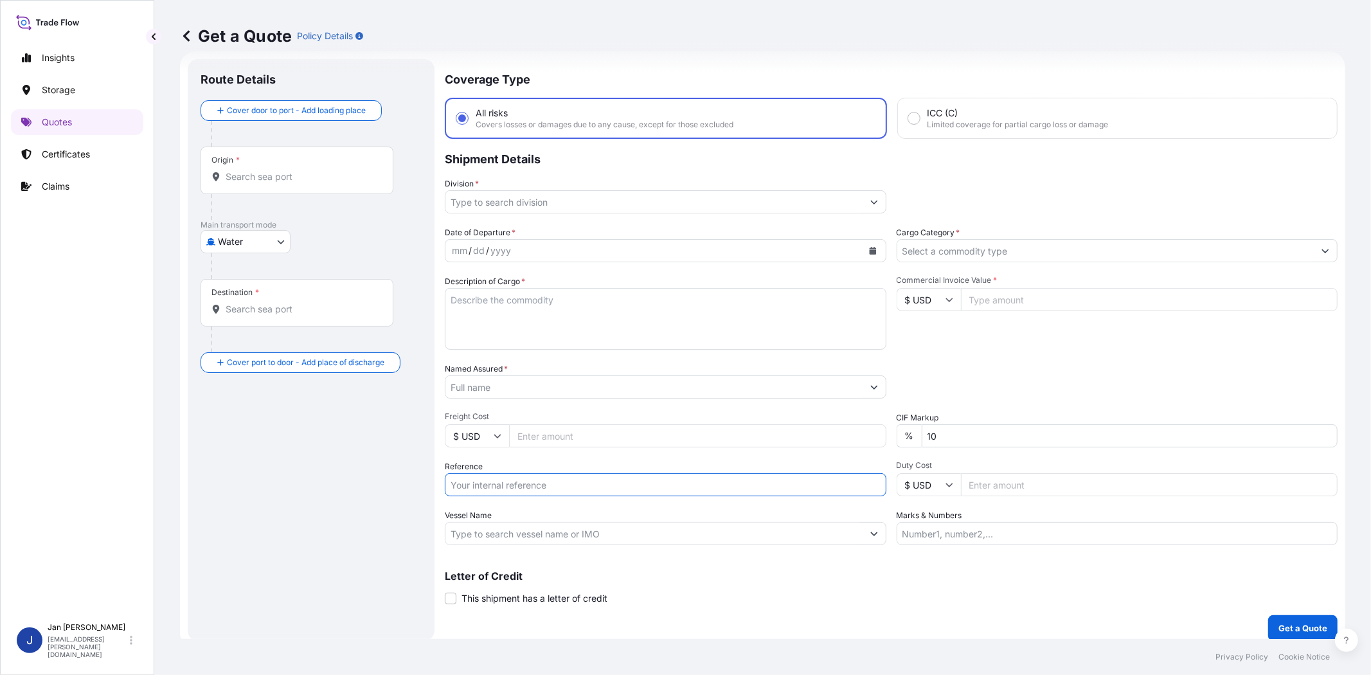
click at [522, 486] on input "Reference" at bounding box center [665, 484] width 441 height 23
paste input "1187438227 // 5013227724 5013229548 304264839 8109204778 8109204785 8109204796 …"
type input "1187438227 // 5013227724 5013229548 304264839 8109204778 8109204785 8109204796 …"
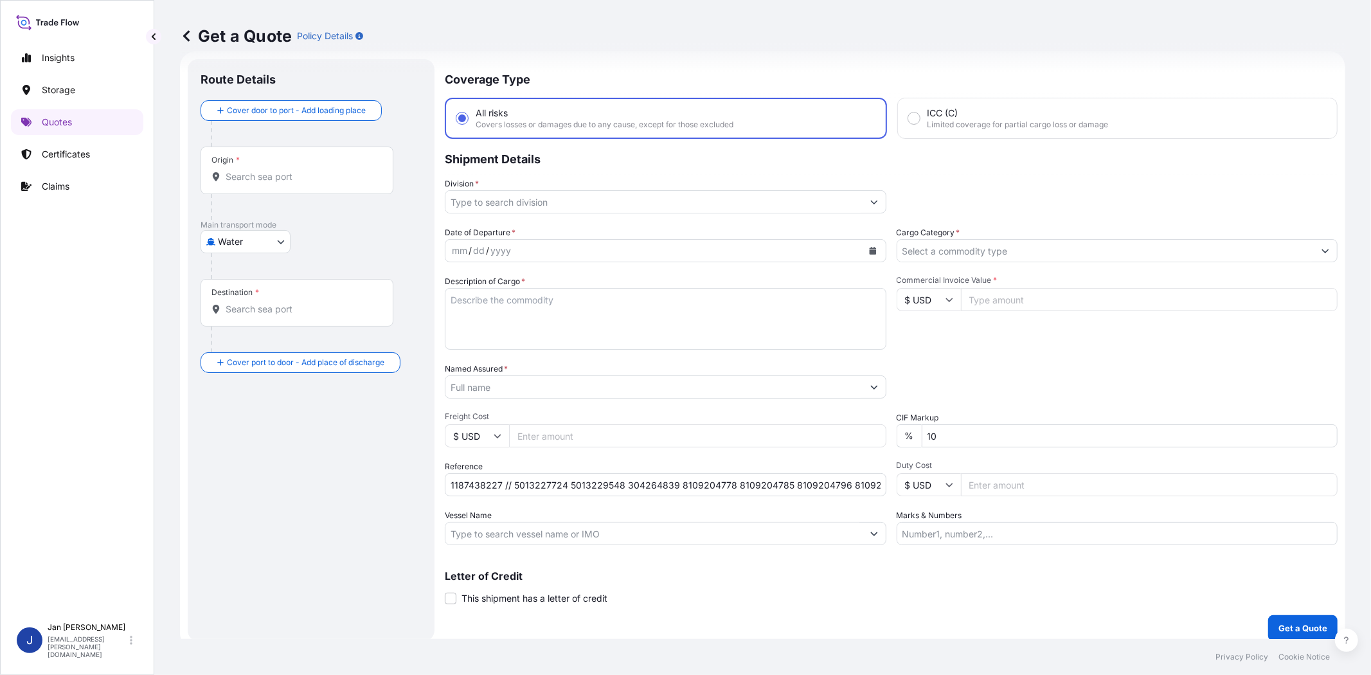
click at [1006, 305] on input "Commercial Invoice Value *" at bounding box center [1149, 299] width 377 height 23
paste input "158598.00"
type input "158598.00"
click at [1004, 366] on div "Packing Category Type to search a container mode Please select a primary mode o…" at bounding box center [1116, 380] width 441 height 36
click at [960, 243] on input "Cargo Category *" at bounding box center [1105, 250] width 417 height 23
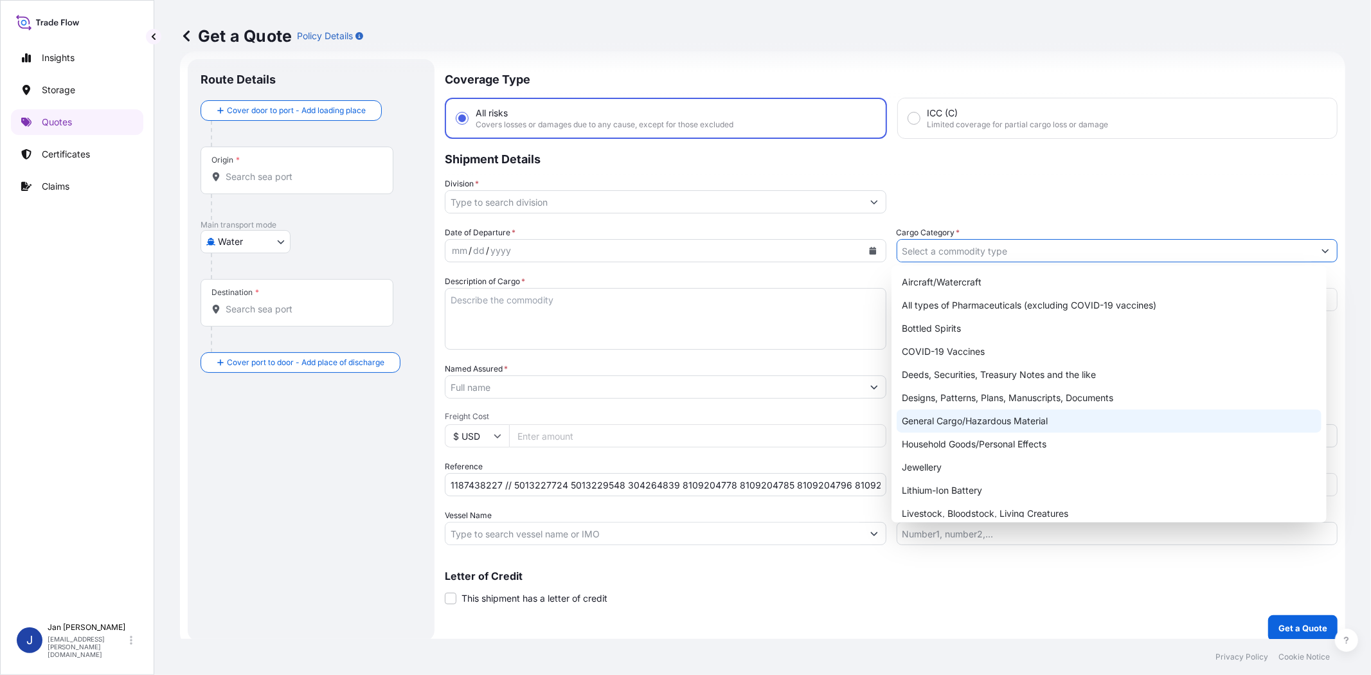
click at [977, 418] on div "General Cargo/Hazardous Material" at bounding box center [1108, 420] width 424 height 23
type input "General Cargo/Hazardous Material"
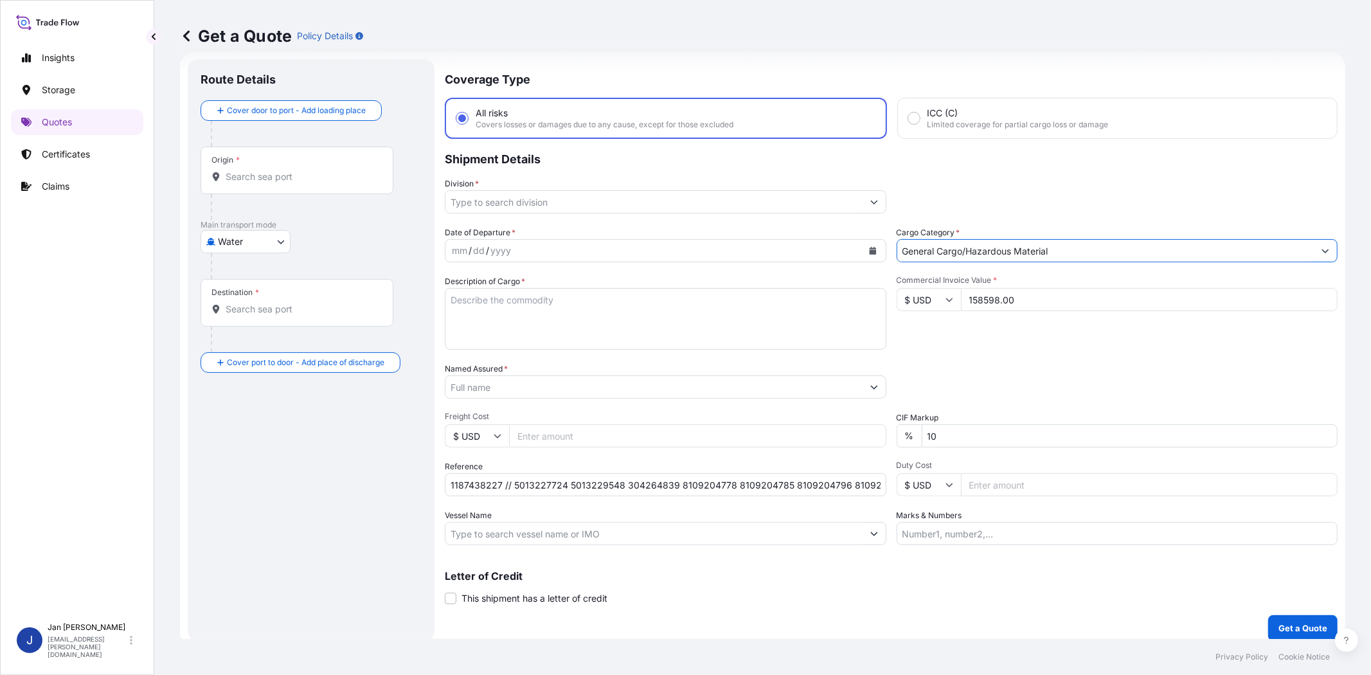
click at [862, 249] on button "Calendar" at bounding box center [872, 250] width 21 height 21
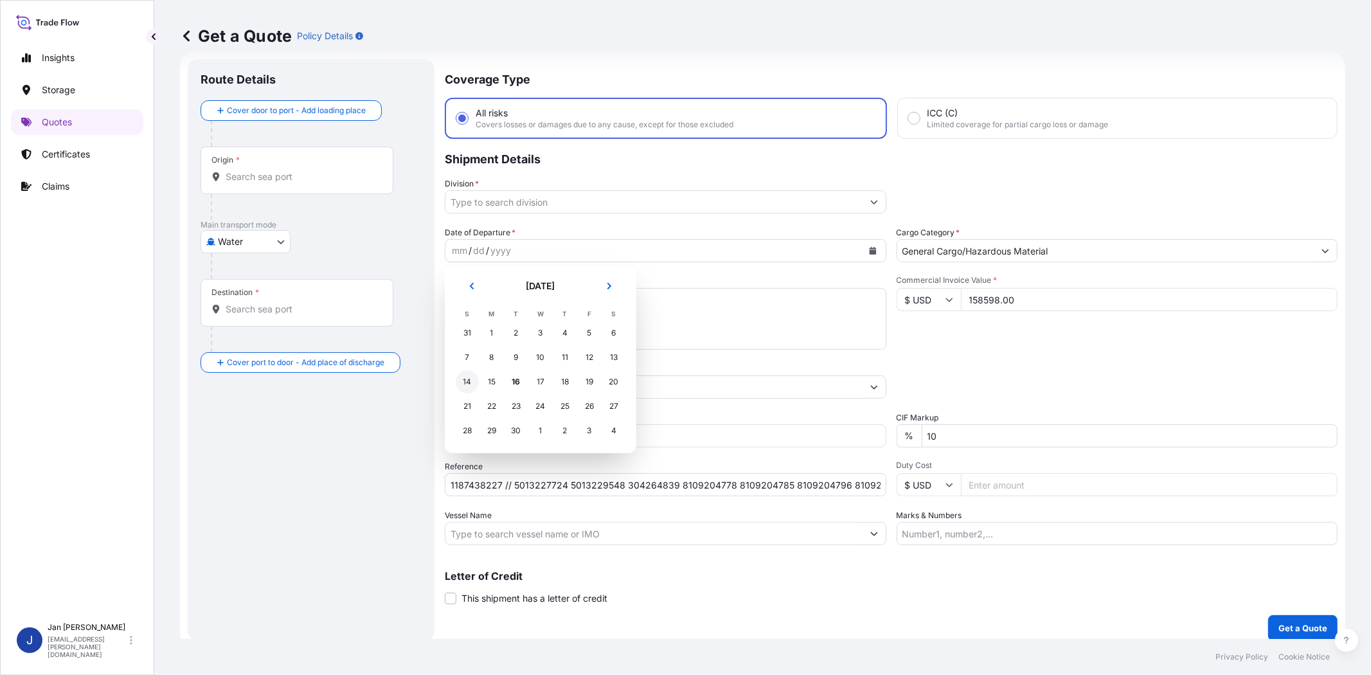
click at [470, 380] on div "14" at bounding box center [467, 381] width 23 height 23
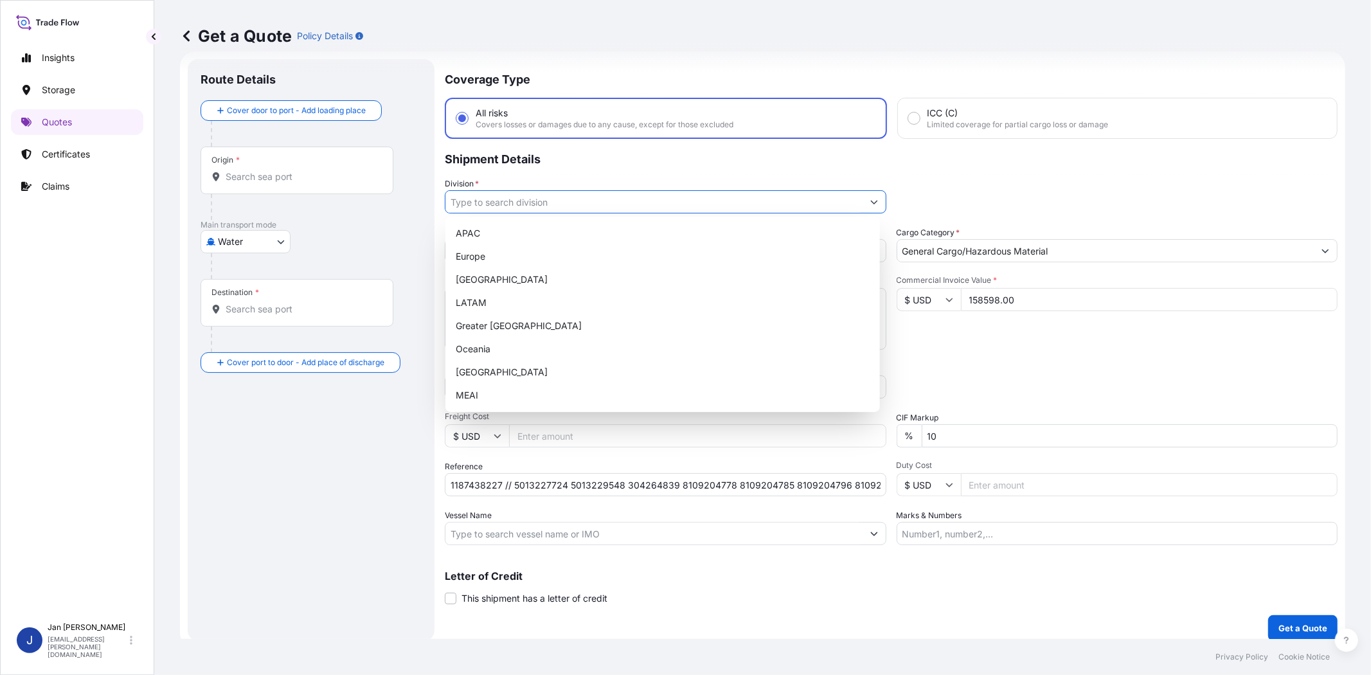
click at [558, 207] on input "Division *" at bounding box center [653, 201] width 417 height 23
click at [551, 246] on div "Europe" at bounding box center [662, 256] width 424 height 23
type input "Europe"
click at [1011, 342] on div "Commercial Invoice Value * $ USD 158598.00" at bounding box center [1116, 312] width 441 height 75
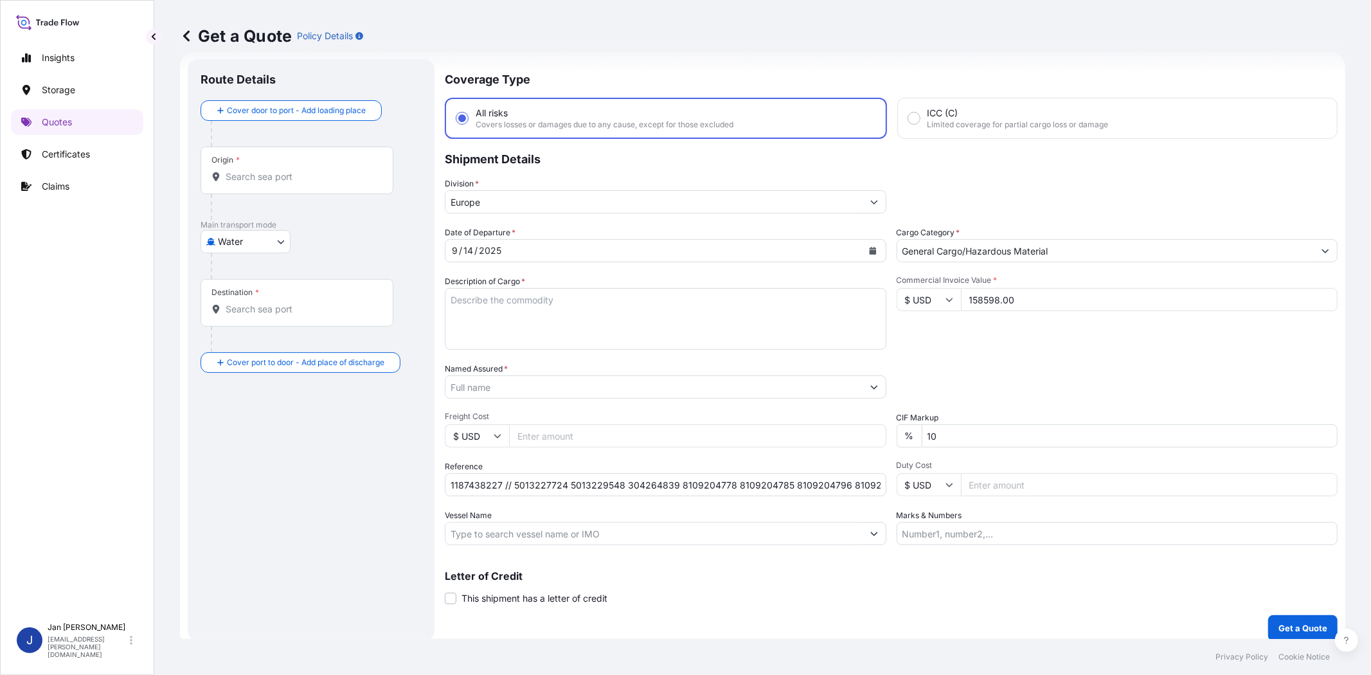
click at [718, 380] on input "Named Assured *" at bounding box center [653, 386] width 417 height 23
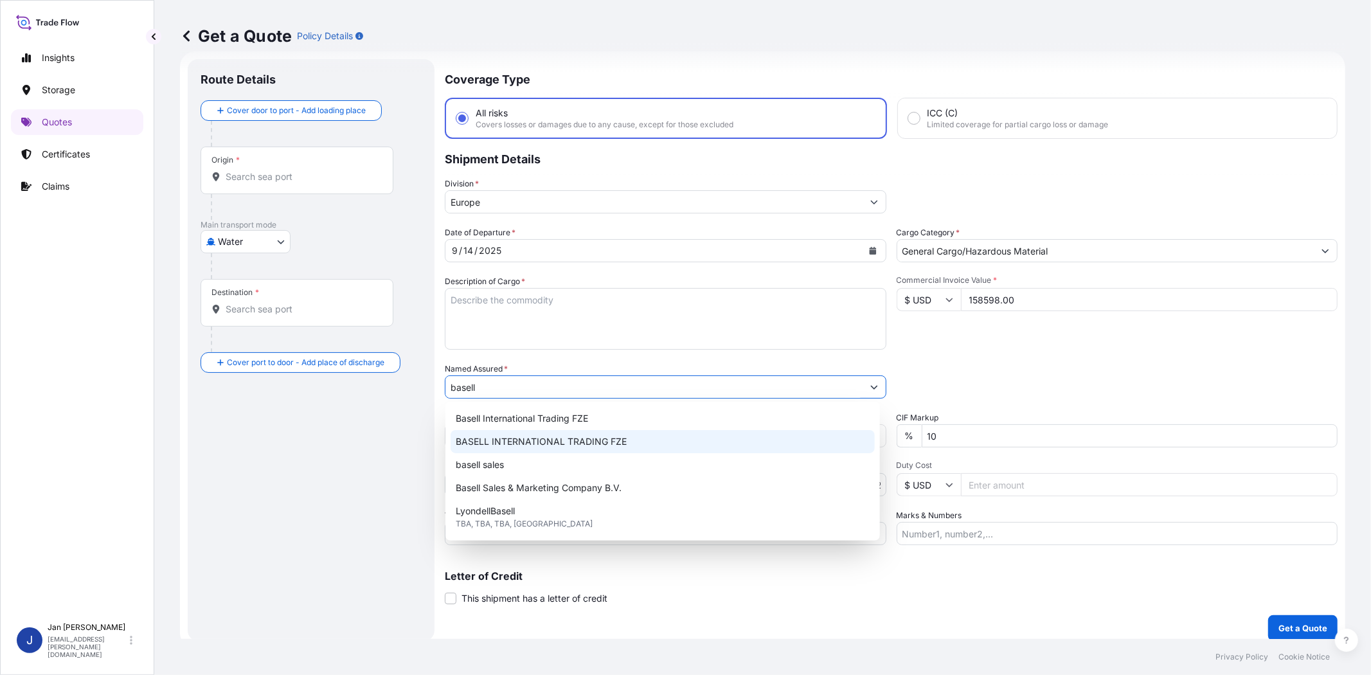
click at [637, 443] on div "BASELL INTERNATIONAL TRADING FZE" at bounding box center [662, 441] width 424 height 23
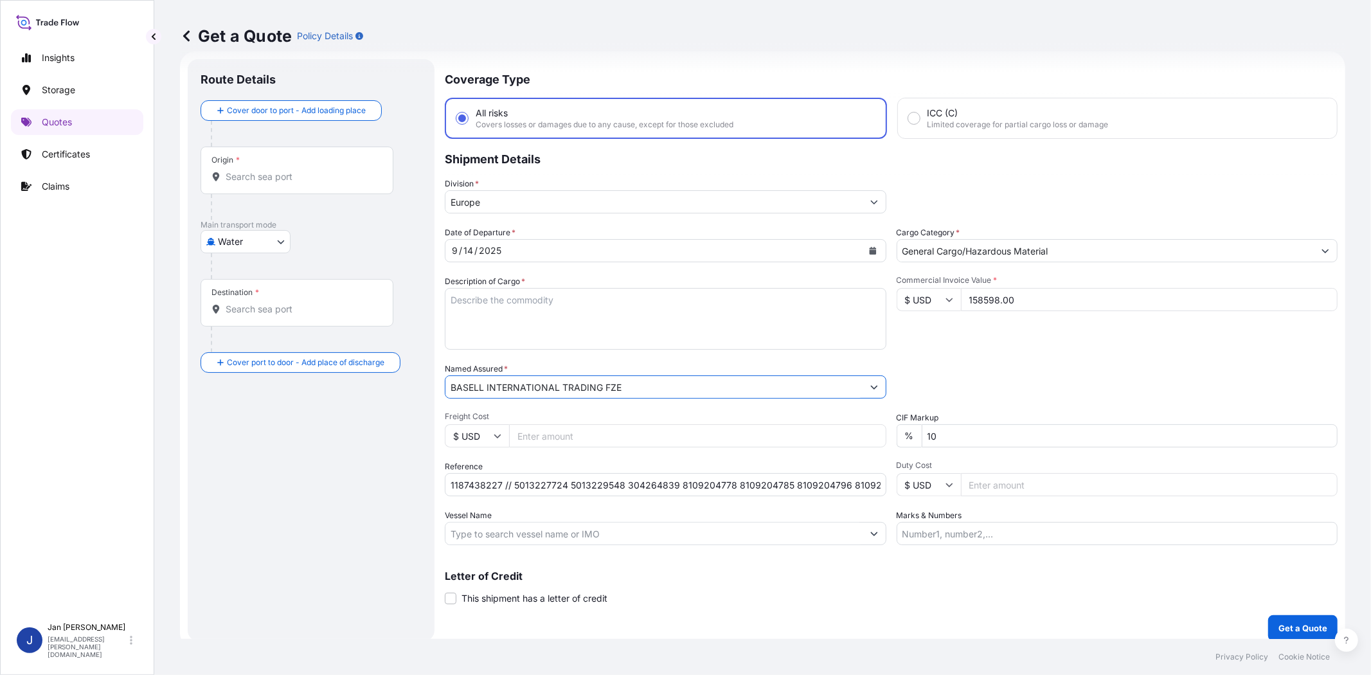
type input "BASELL INTERNATIONAL TRADING FZE"
click at [300, 181] on input "Origin *" at bounding box center [302, 176] width 152 height 13
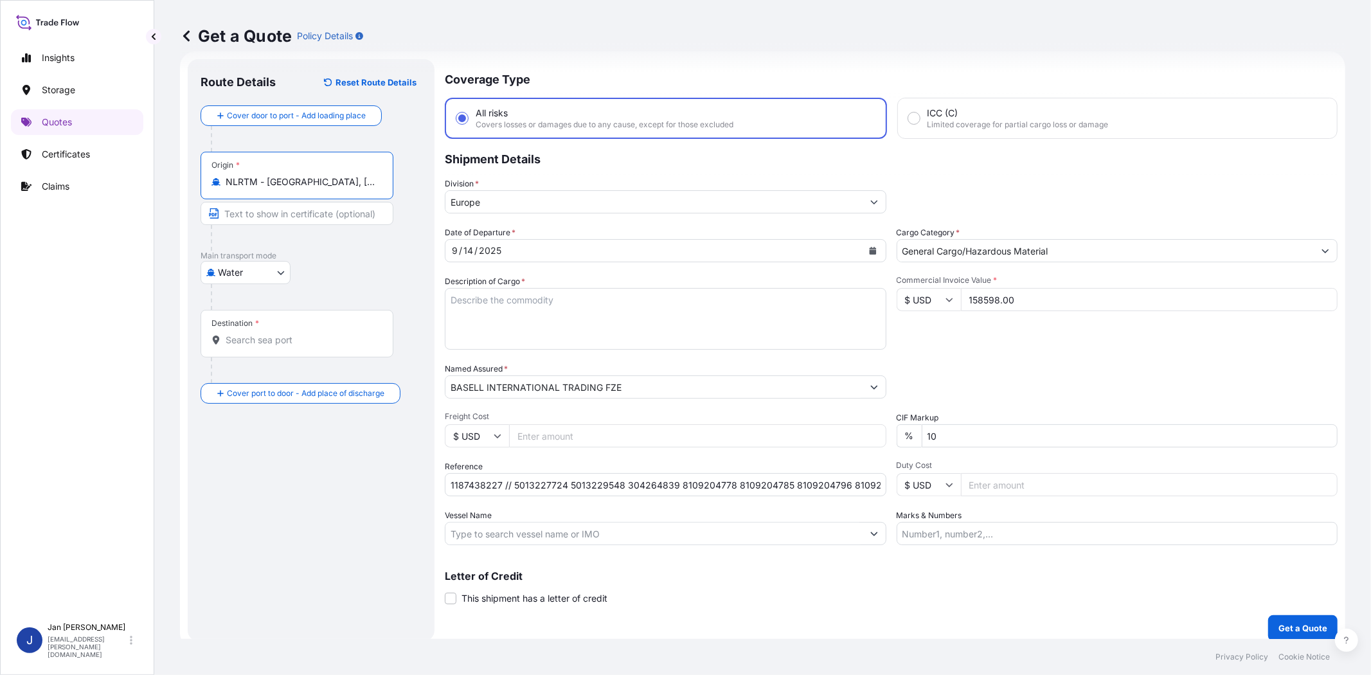
type input "NLRTM - [GEOGRAPHIC_DATA], [GEOGRAPHIC_DATA]"
click at [571, 537] on input "Vessel Name" at bounding box center [653, 533] width 417 height 23
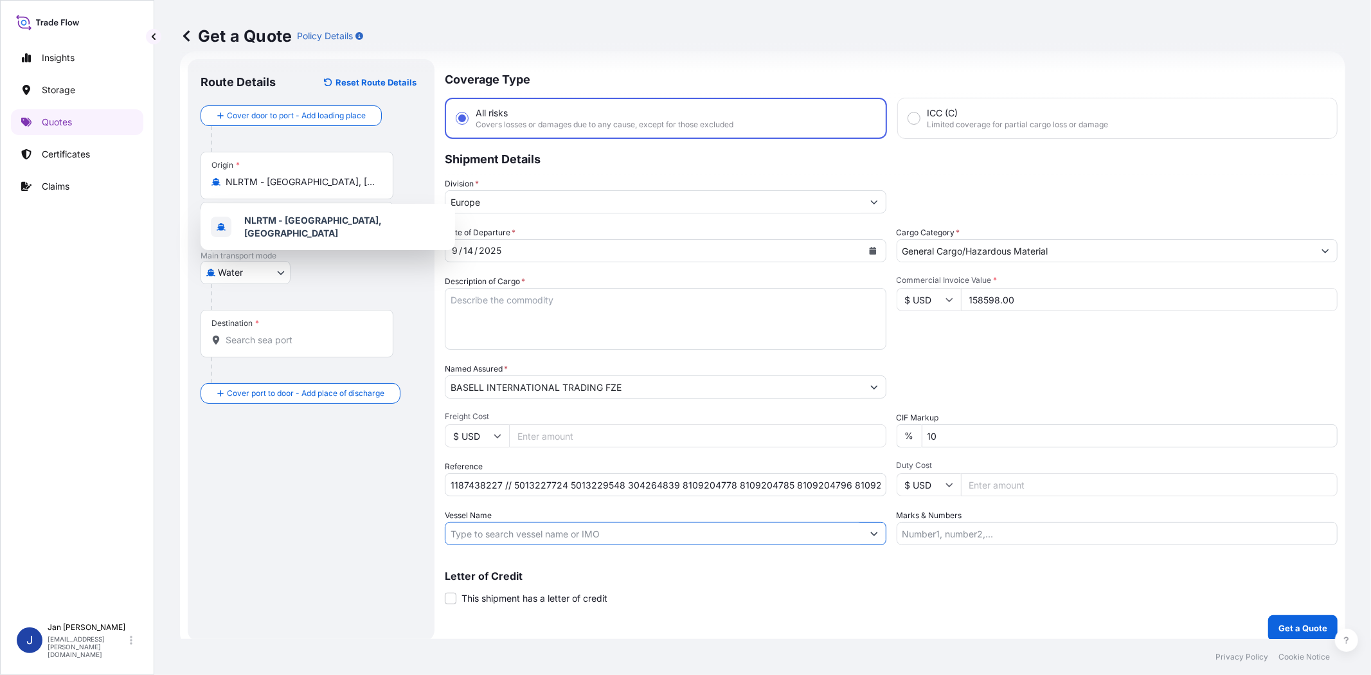
paste input "[PERSON_NAME]"
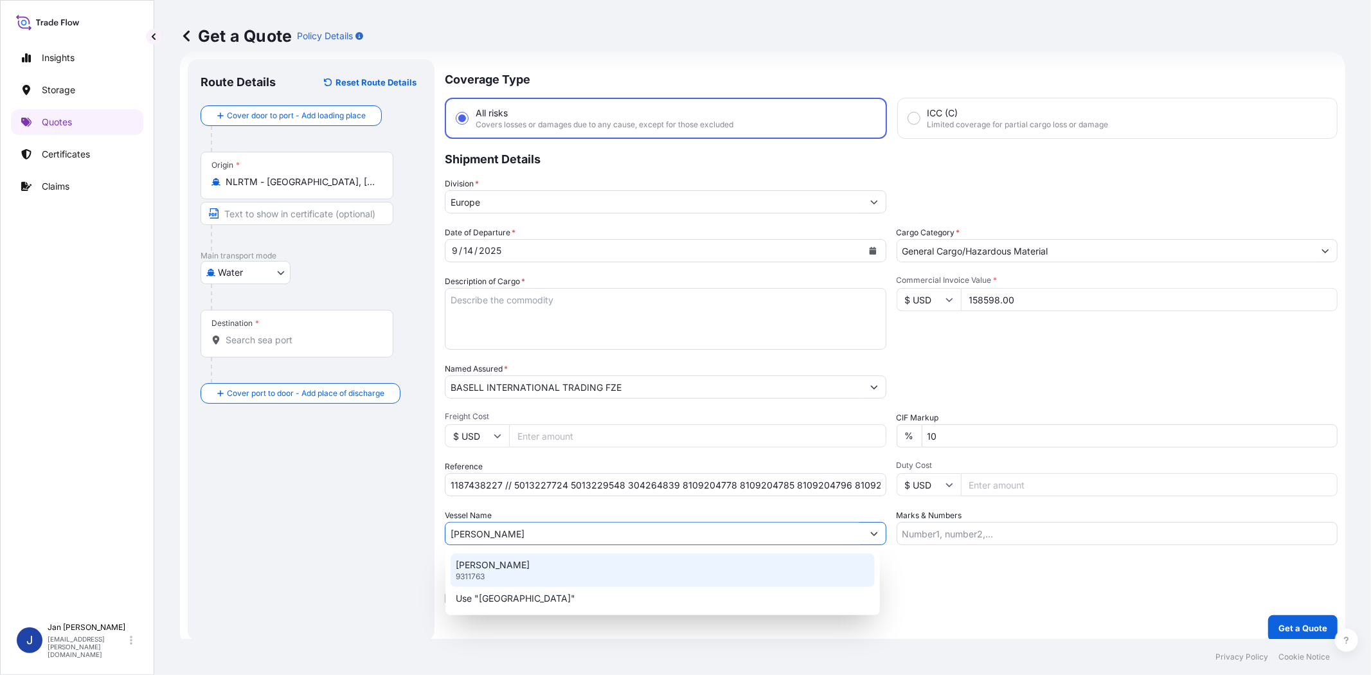
click at [569, 559] on div "[PERSON_NAME] 9311763" at bounding box center [662, 569] width 424 height 33
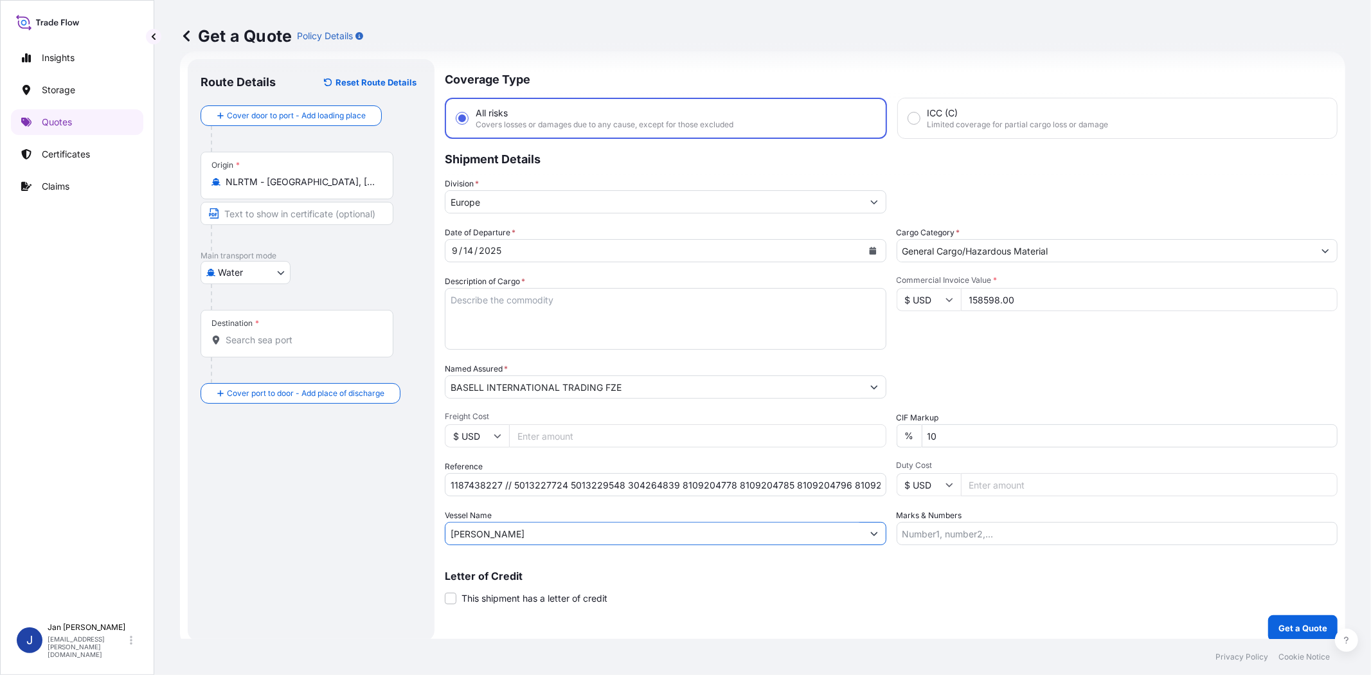
type input "[PERSON_NAME]"
click at [284, 341] on input "Destination *" at bounding box center [302, 339] width 152 height 13
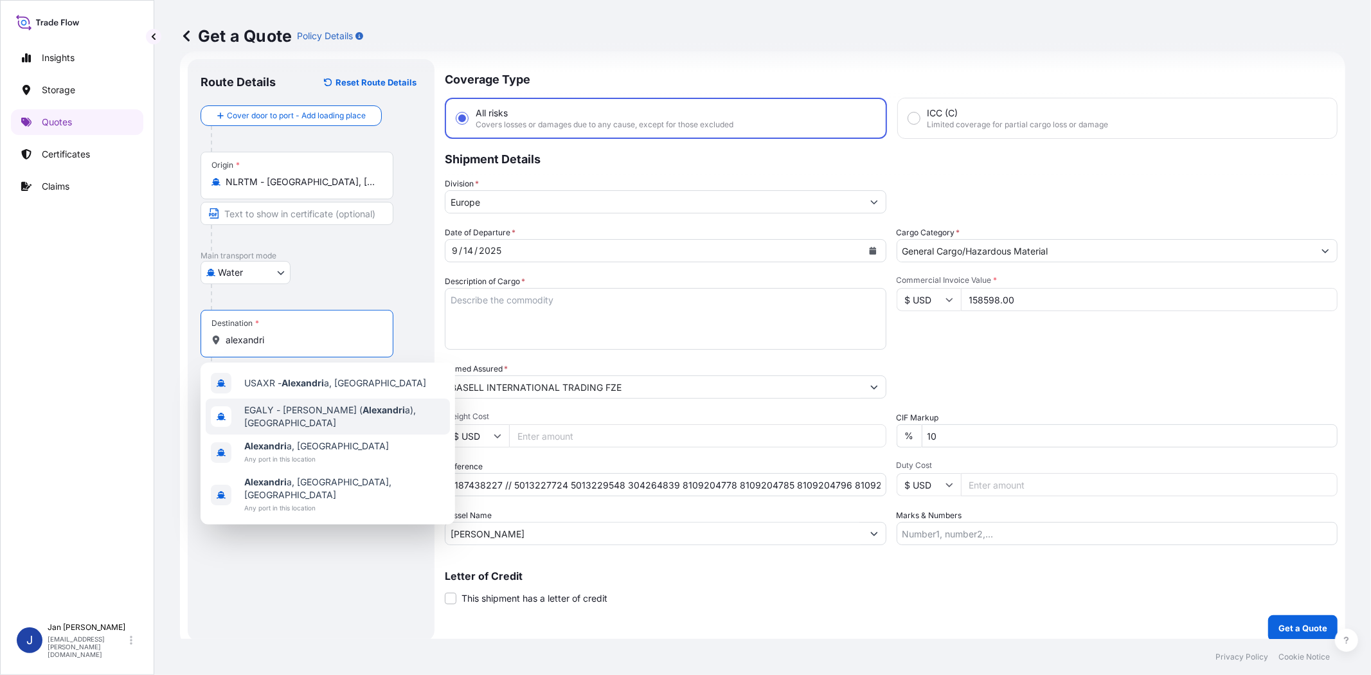
click at [289, 418] on span "EGALY - [PERSON_NAME] ( [PERSON_NAME] a), [GEOGRAPHIC_DATA]" at bounding box center [344, 417] width 200 height 26
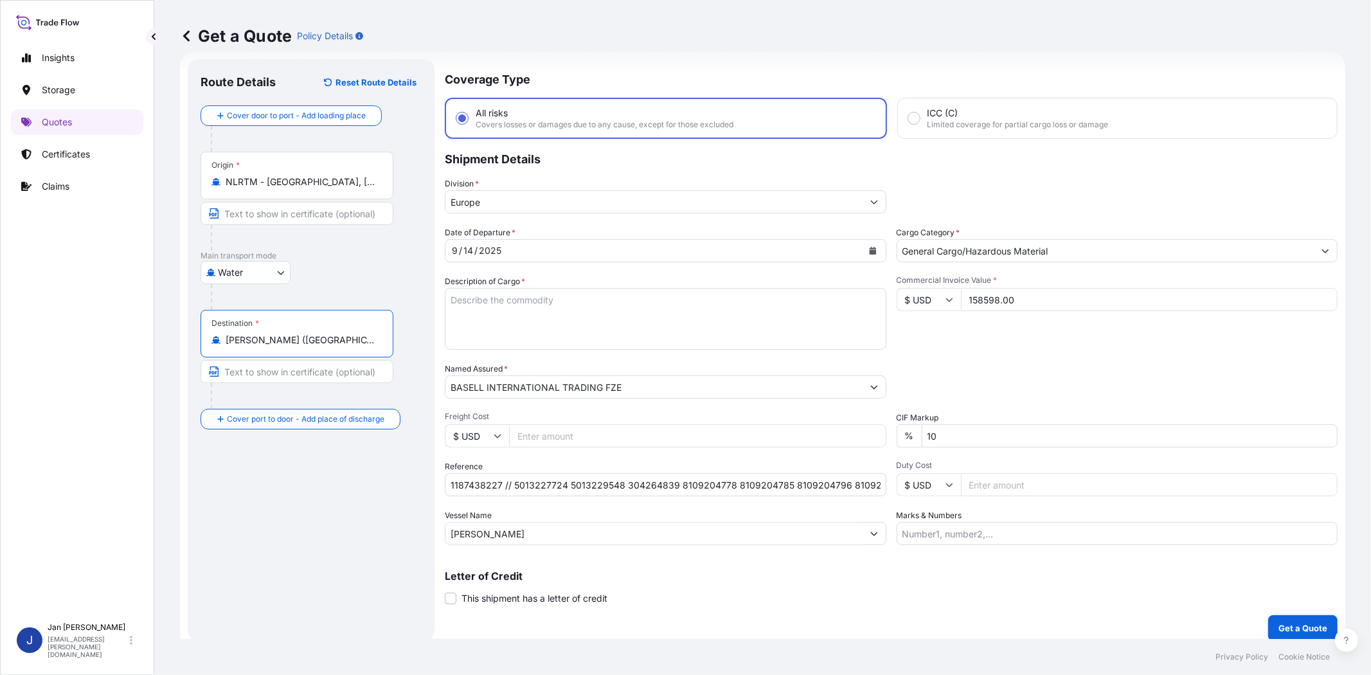
type input "[PERSON_NAME] ([GEOGRAPHIC_DATA]), [GEOGRAPHIC_DATA]"
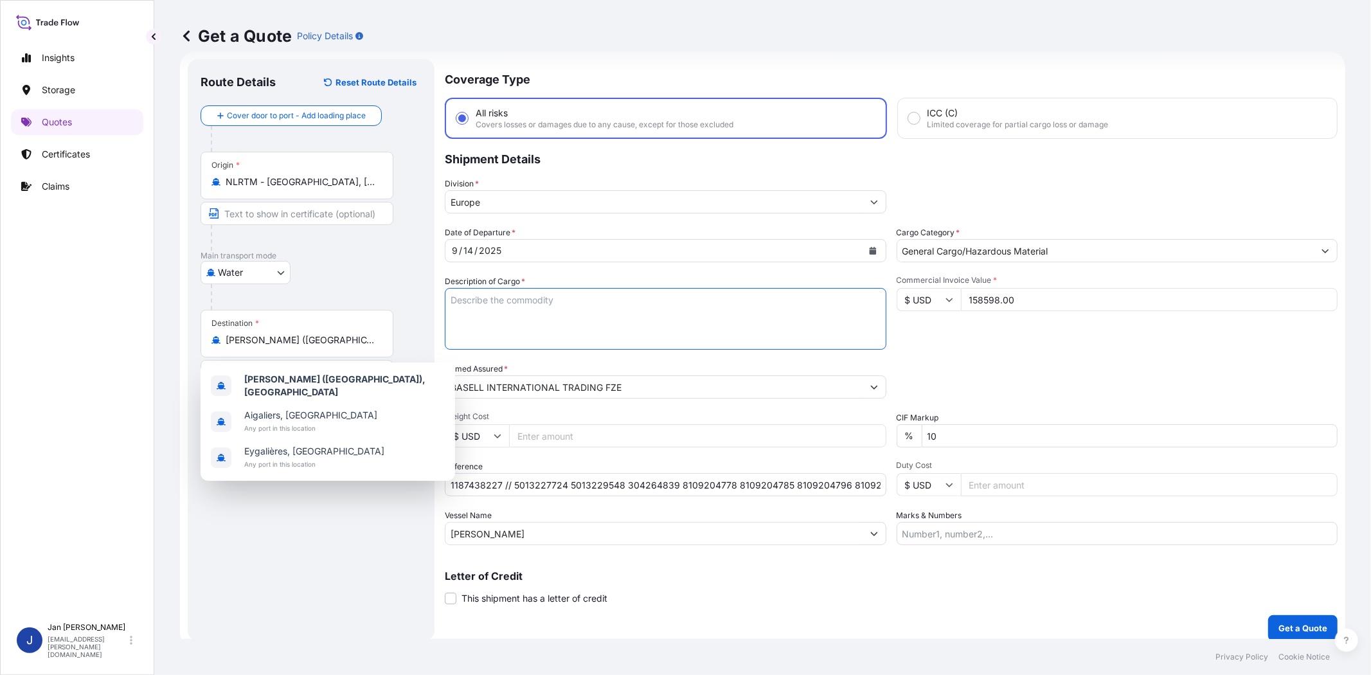
click at [791, 299] on textarea "Description of Cargo *" at bounding box center [665, 319] width 441 height 62
paste textarea "BAGS LOADED ONTO 72 PALLETS LOADED INTO 4 40' HIGH CUBE CONTAINER 99 MT. LOW DE…"
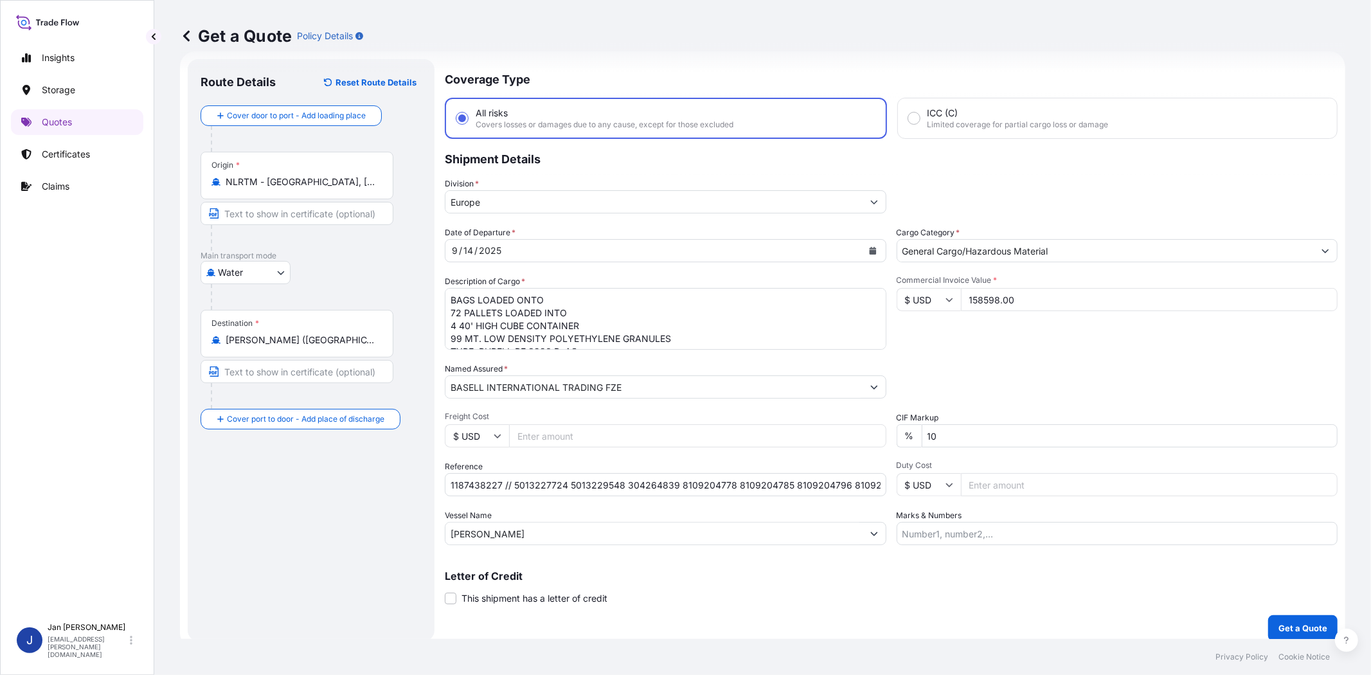
click at [449, 296] on textarea "BAGS LOADED ONTO 72 PALLETS LOADED INTO 4 40' HIGH CUBE CONTAINER 99 MT. LOW DE…" at bounding box center [665, 319] width 441 height 62
type textarea "3960 BAGS LOADED ONTO 72 PALLETS LOADED INTO 4 40' HIGH CUBE CONTAINER 99 MT. L…"
click at [924, 540] on input "Marks & Numbers" at bounding box center [1116, 533] width 441 height 23
paste input "ACID: 4118038322025080015 EGYPTIAN IMPORTER TAX ID: 411803832 FOREIGN EXPORTER …"
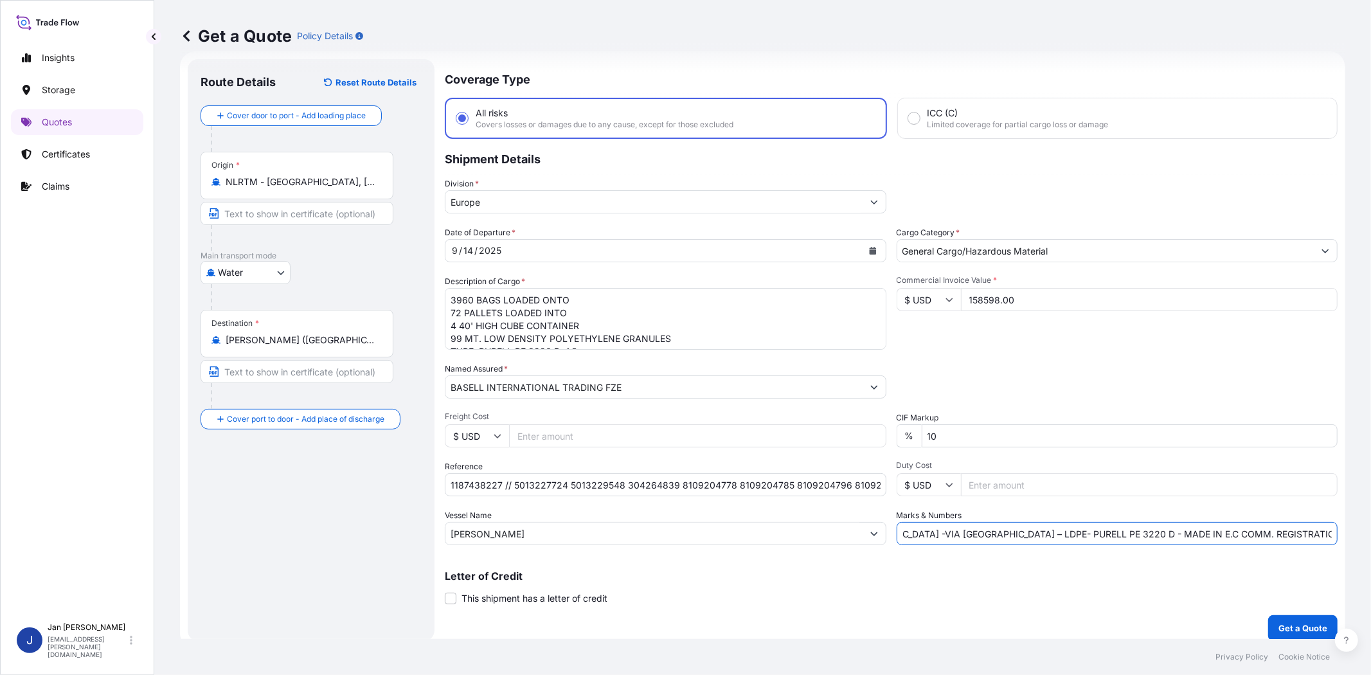
type input "ACID: 4118038322025080015 EGYPTIAN IMPORTER TAX ID: 411803832 FOREIGN EXPORTER …"
click at [1288, 619] on button "Get a Quote" at bounding box center [1302, 628] width 69 height 26
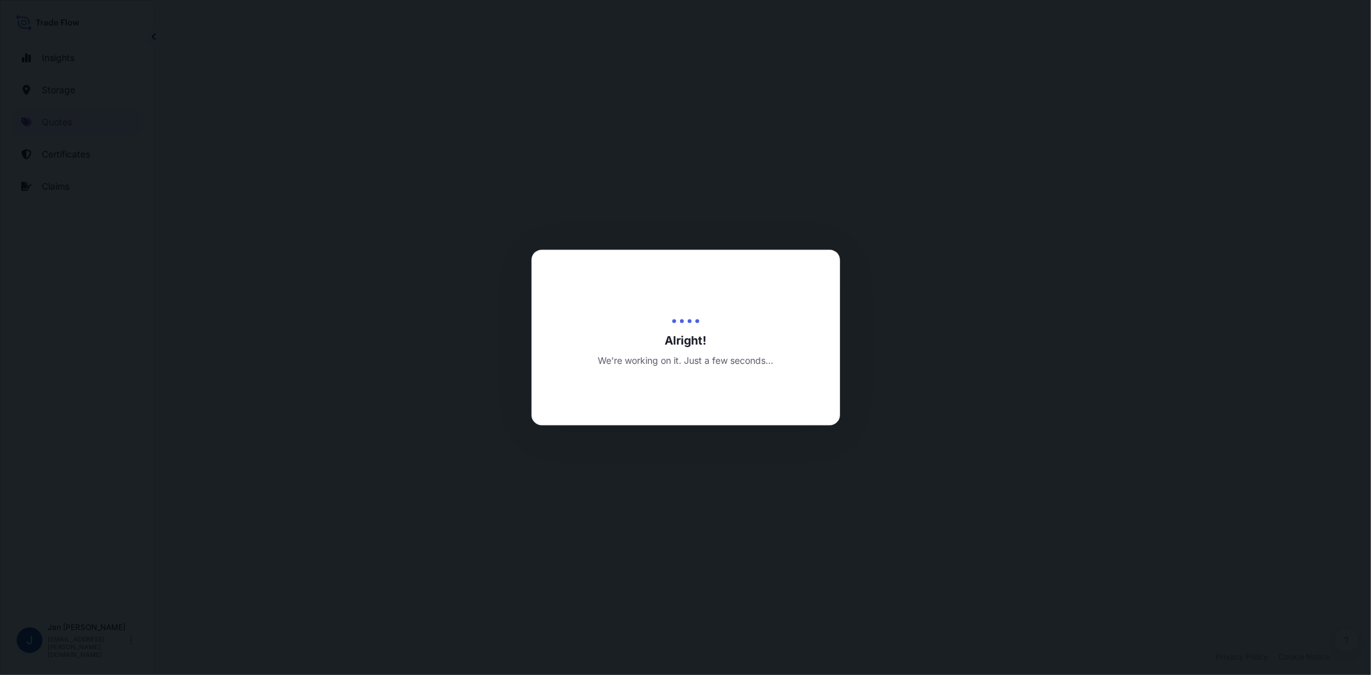
select select "Water"
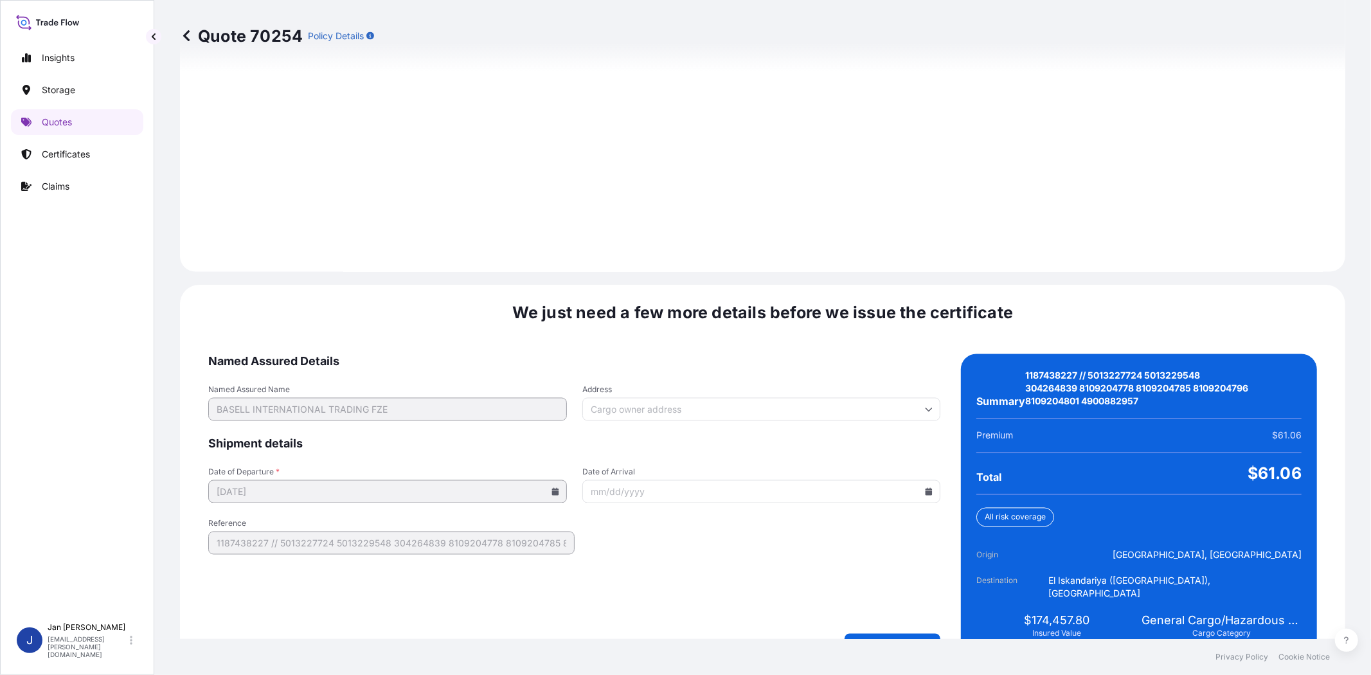
scroll to position [1758, 0]
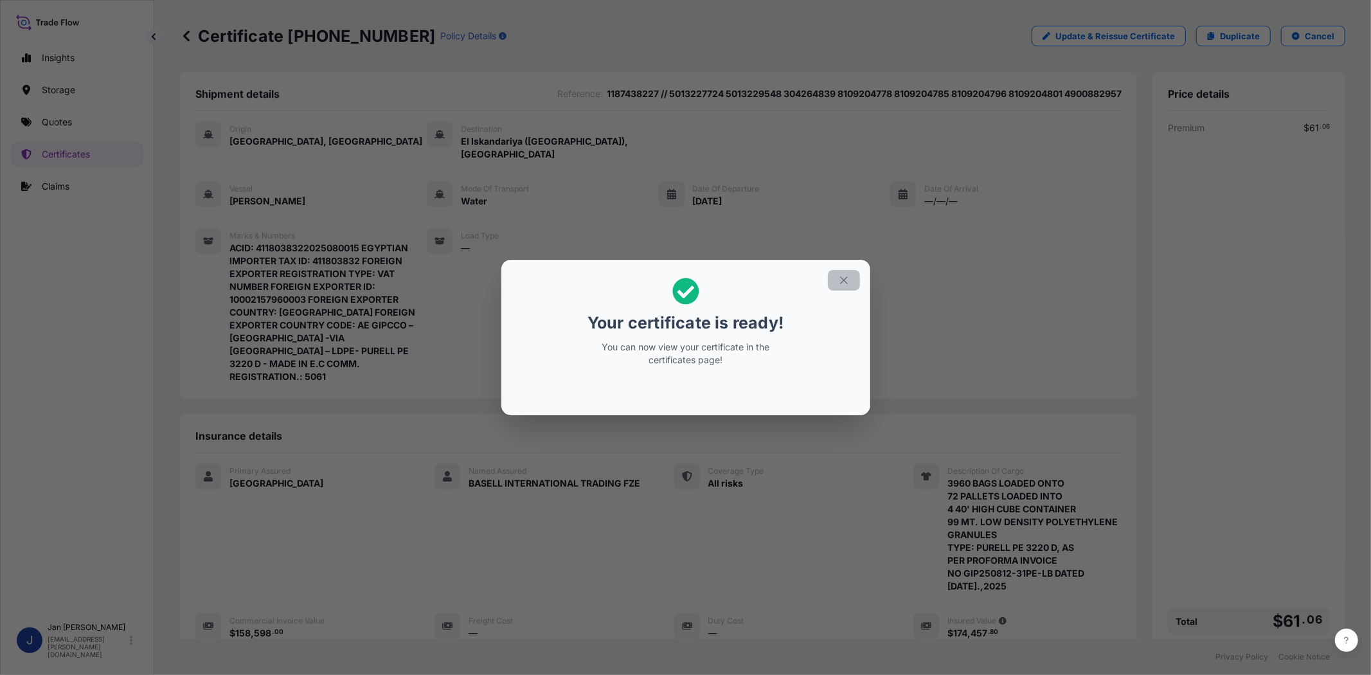
click at [838, 281] on icon "button" at bounding box center [844, 280] width 12 height 12
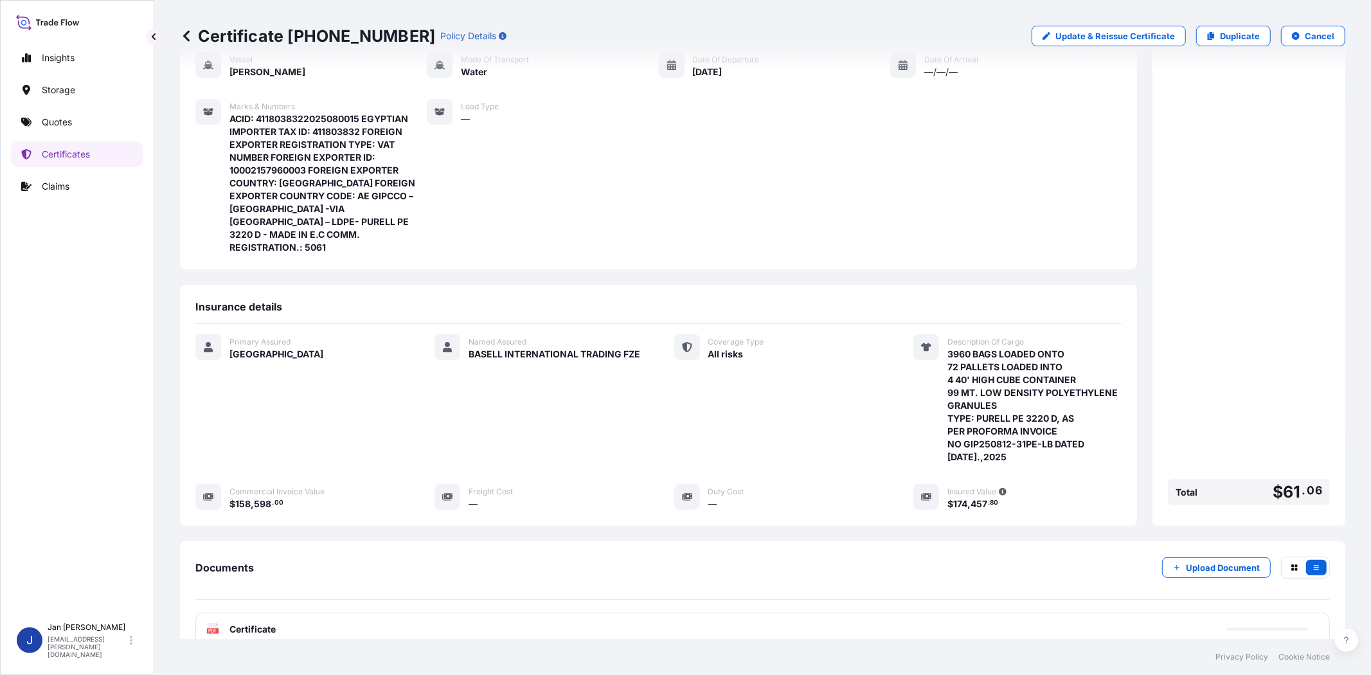
scroll to position [208, 0]
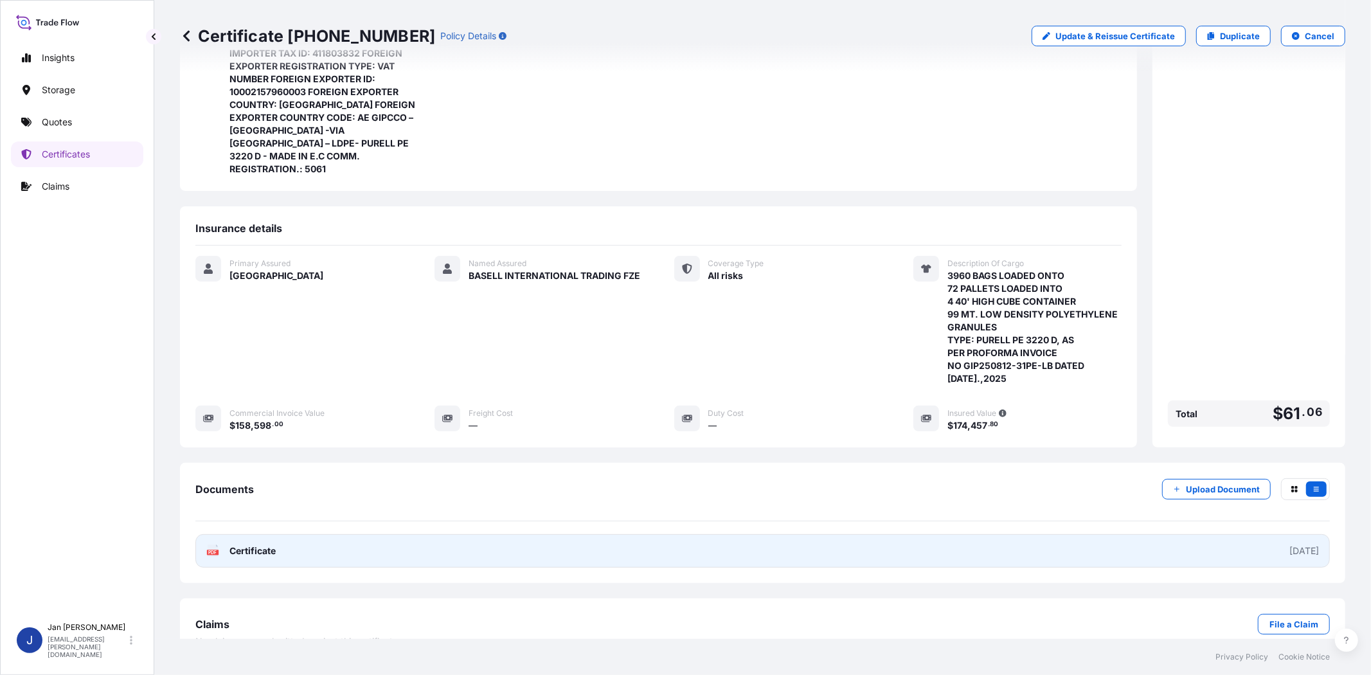
click at [212, 550] on text "PDF" at bounding box center [213, 552] width 8 height 4
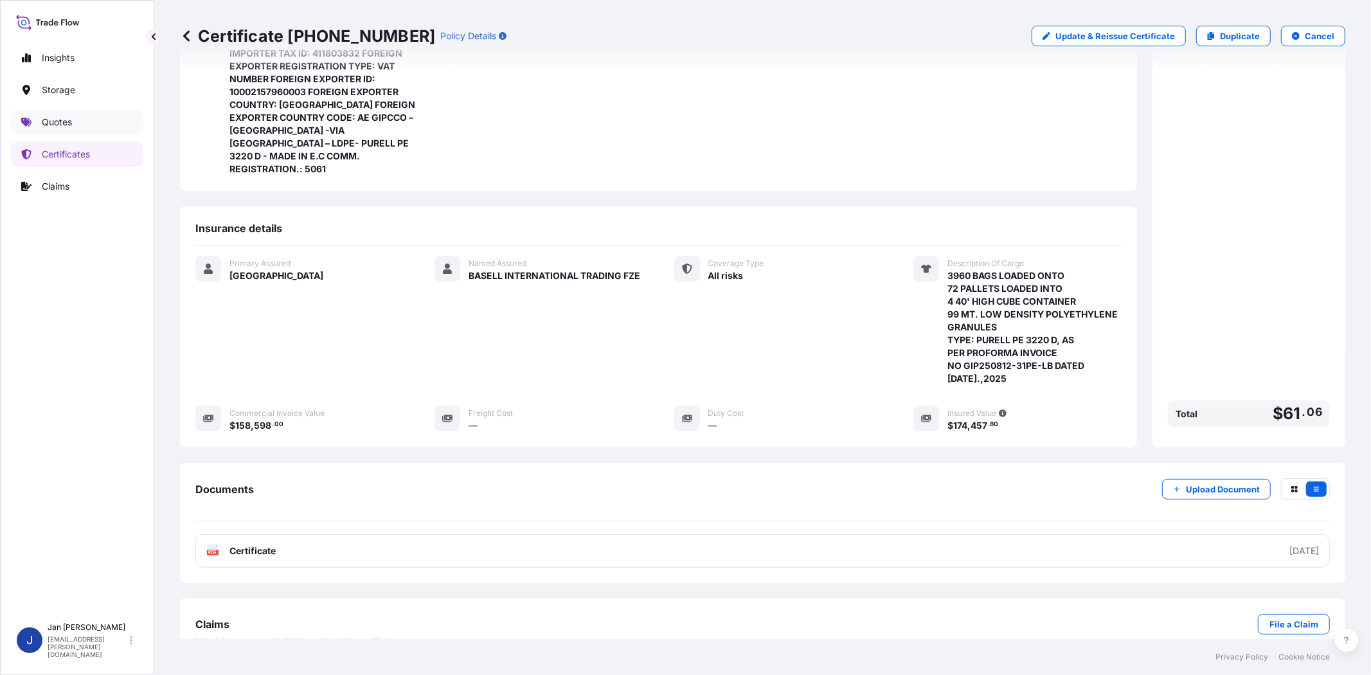
click at [90, 120] on link "Quotes" at bounding box center [77, 122] width 132 height 26
